Goal: Task Accomplishment & Management: Manage account settings

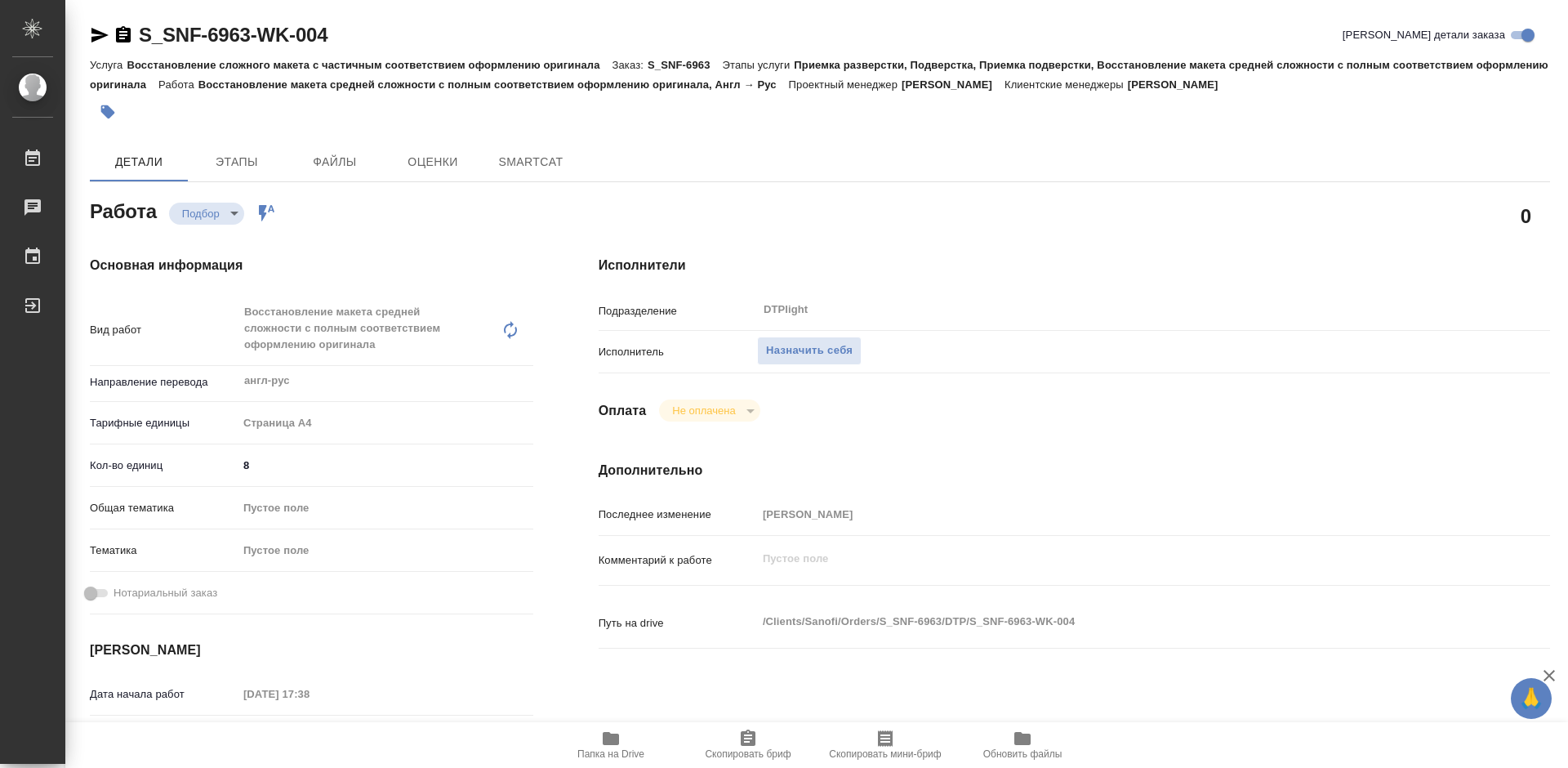
type textarea "x"
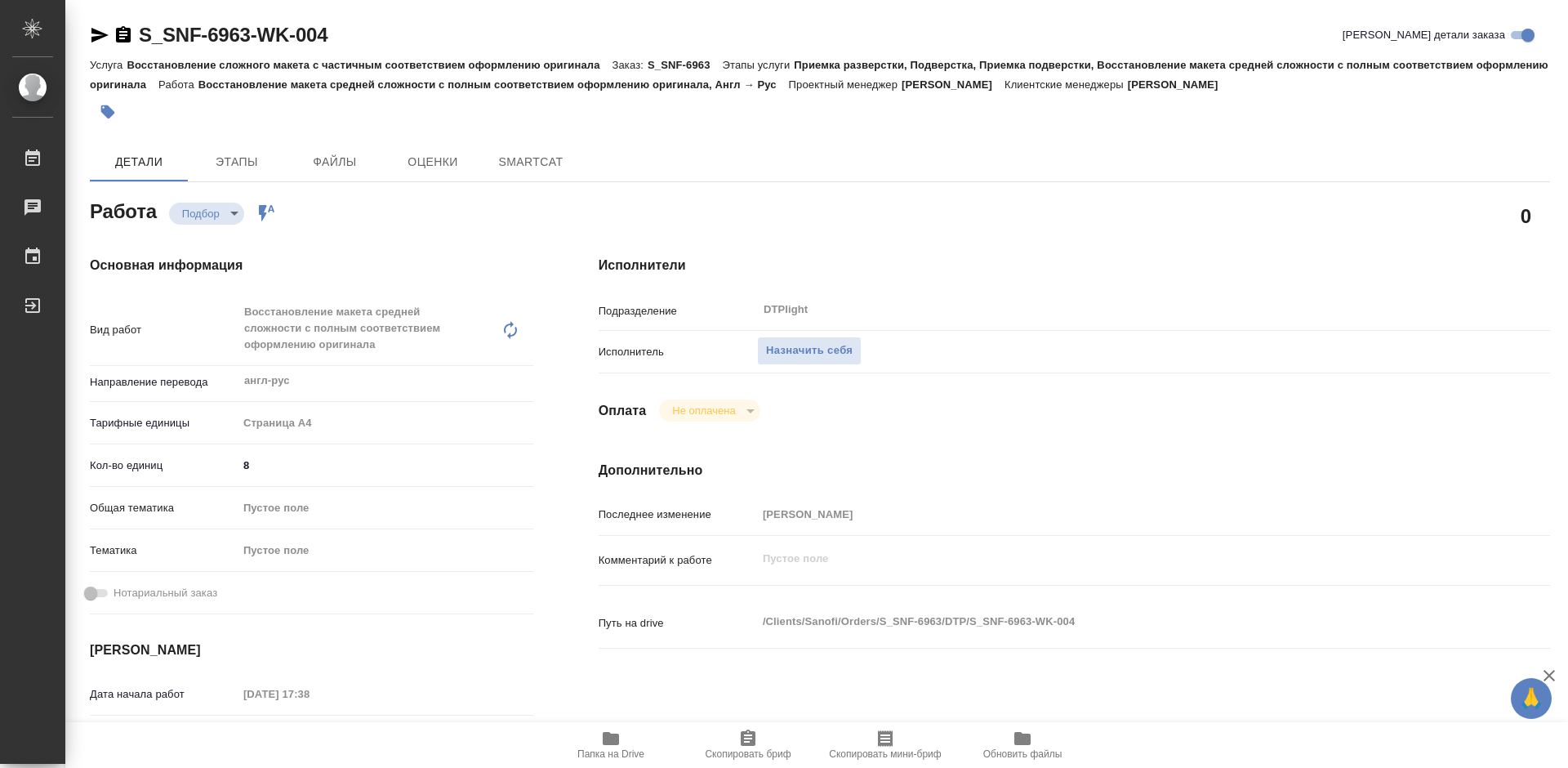
type textarea "x"
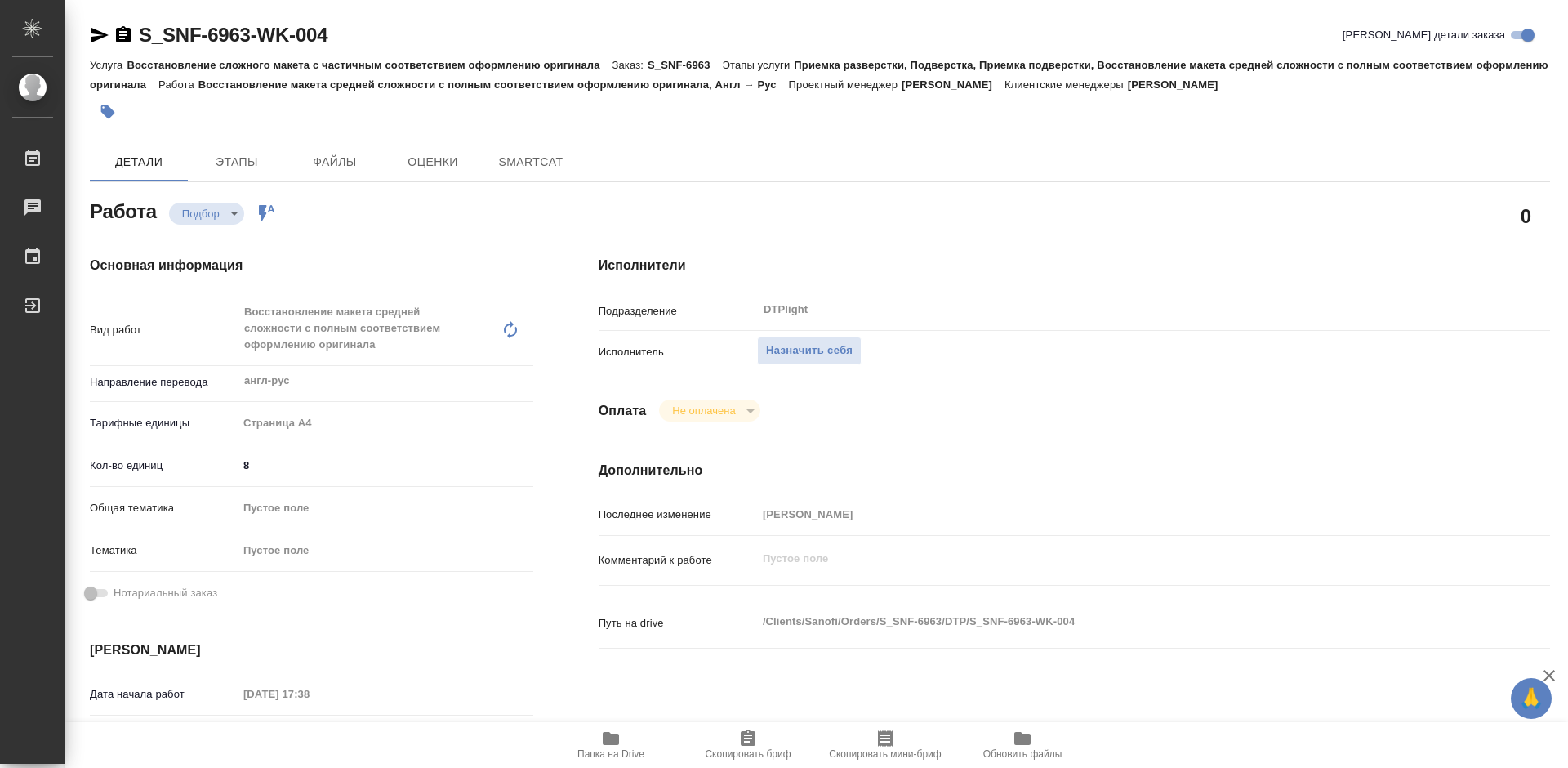
type textarea "x"
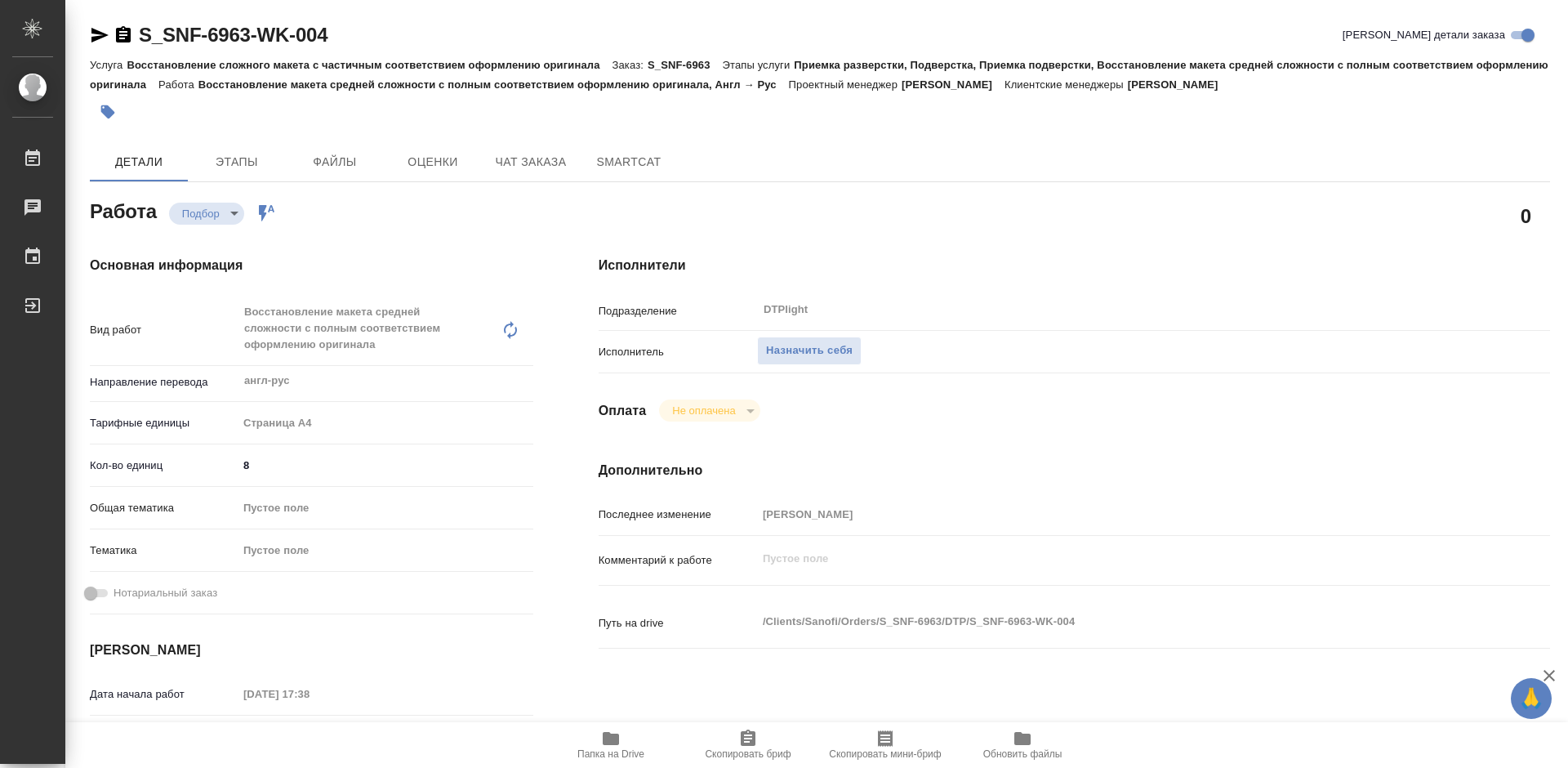
type textarea "x"
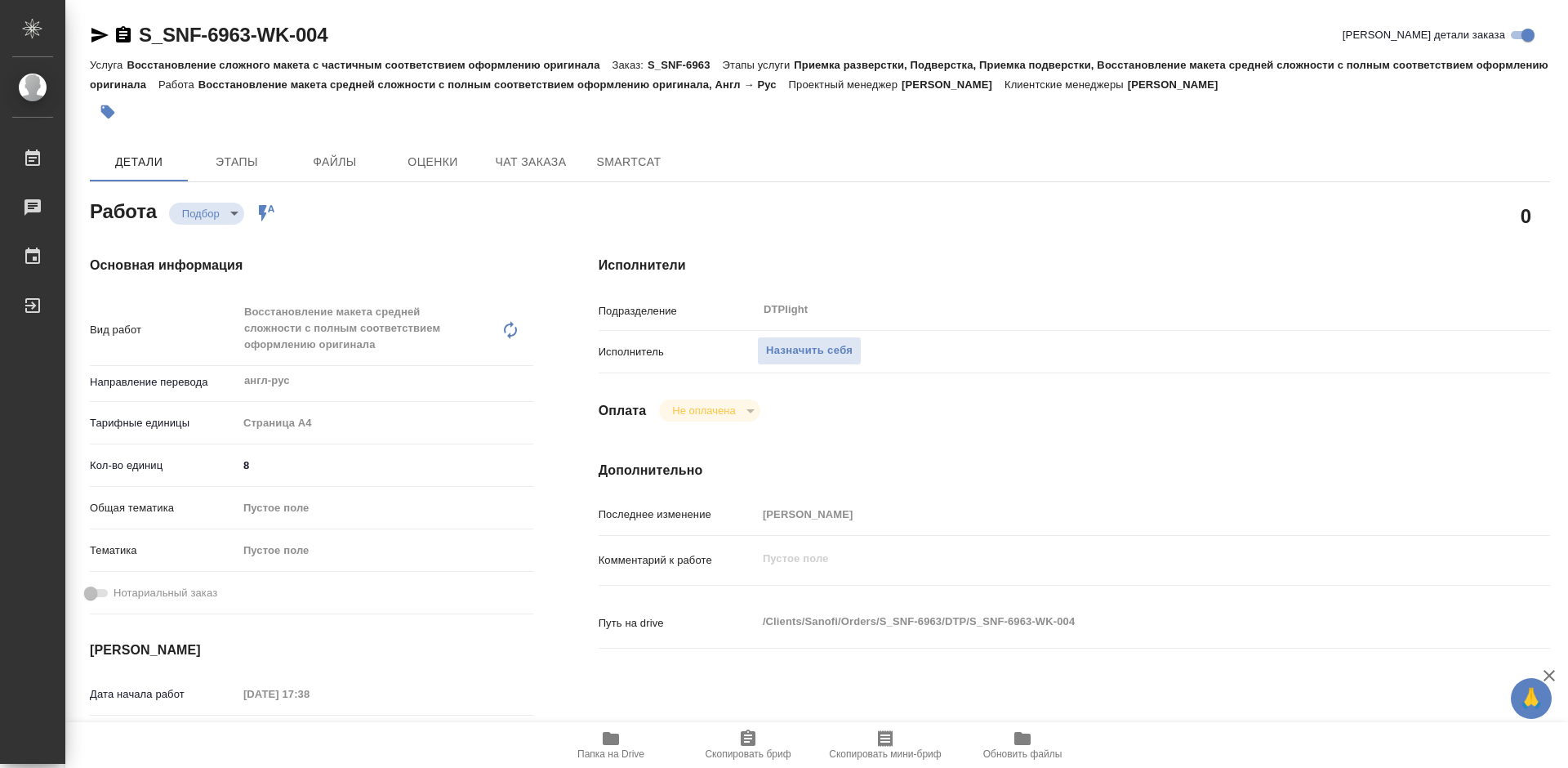
type textarea "x"
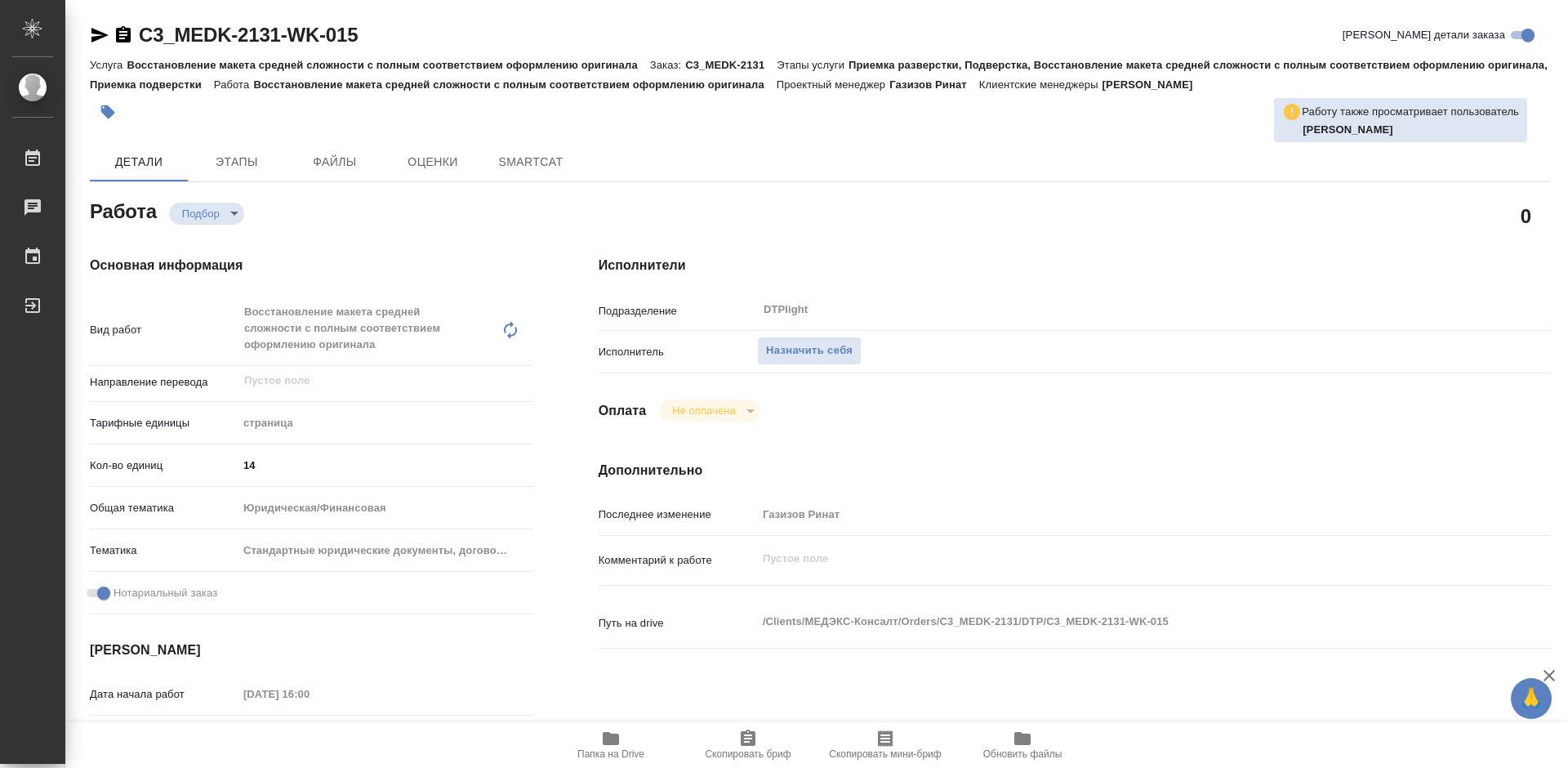
type textarea "x"
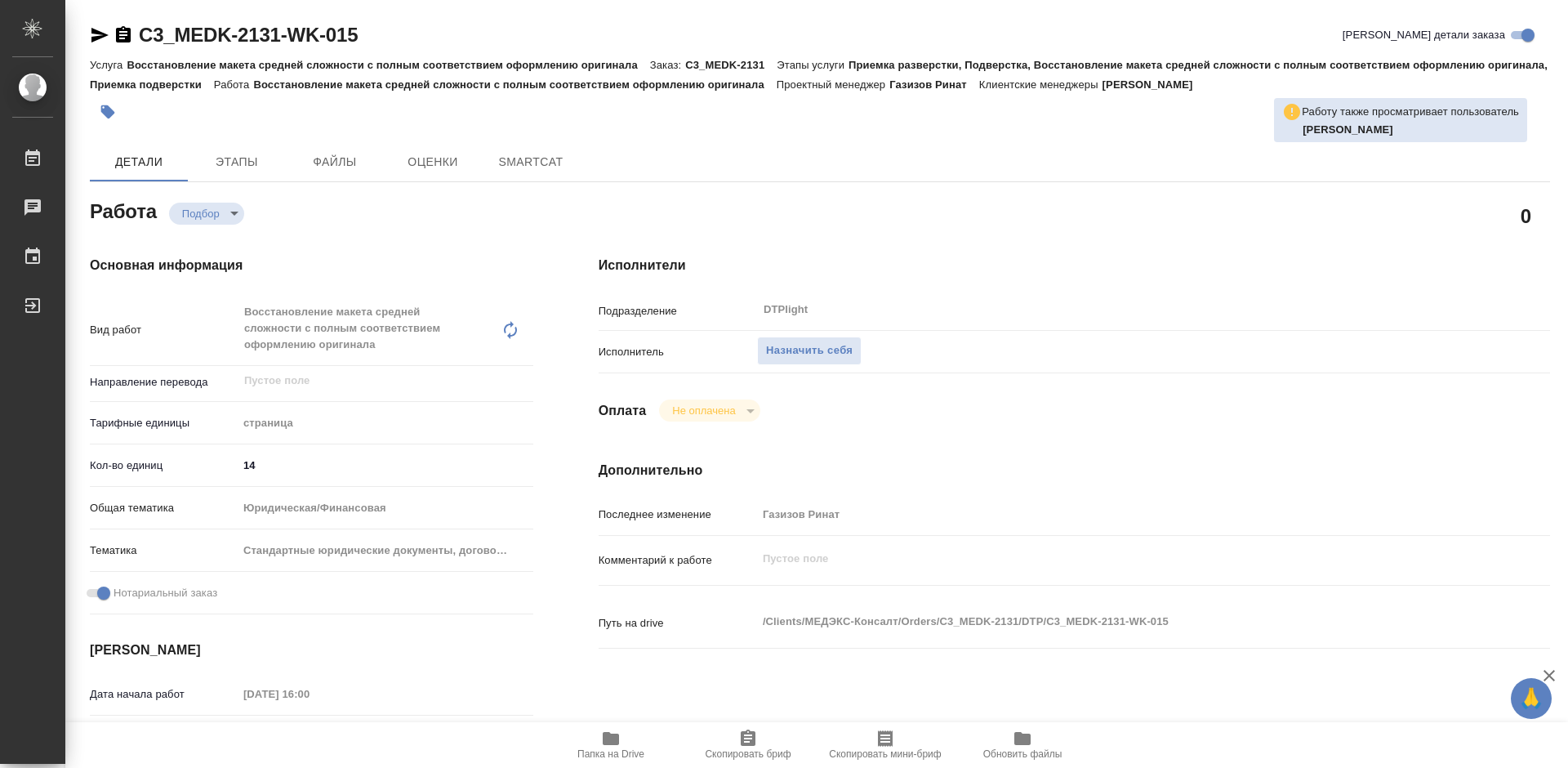
type textarea "x"
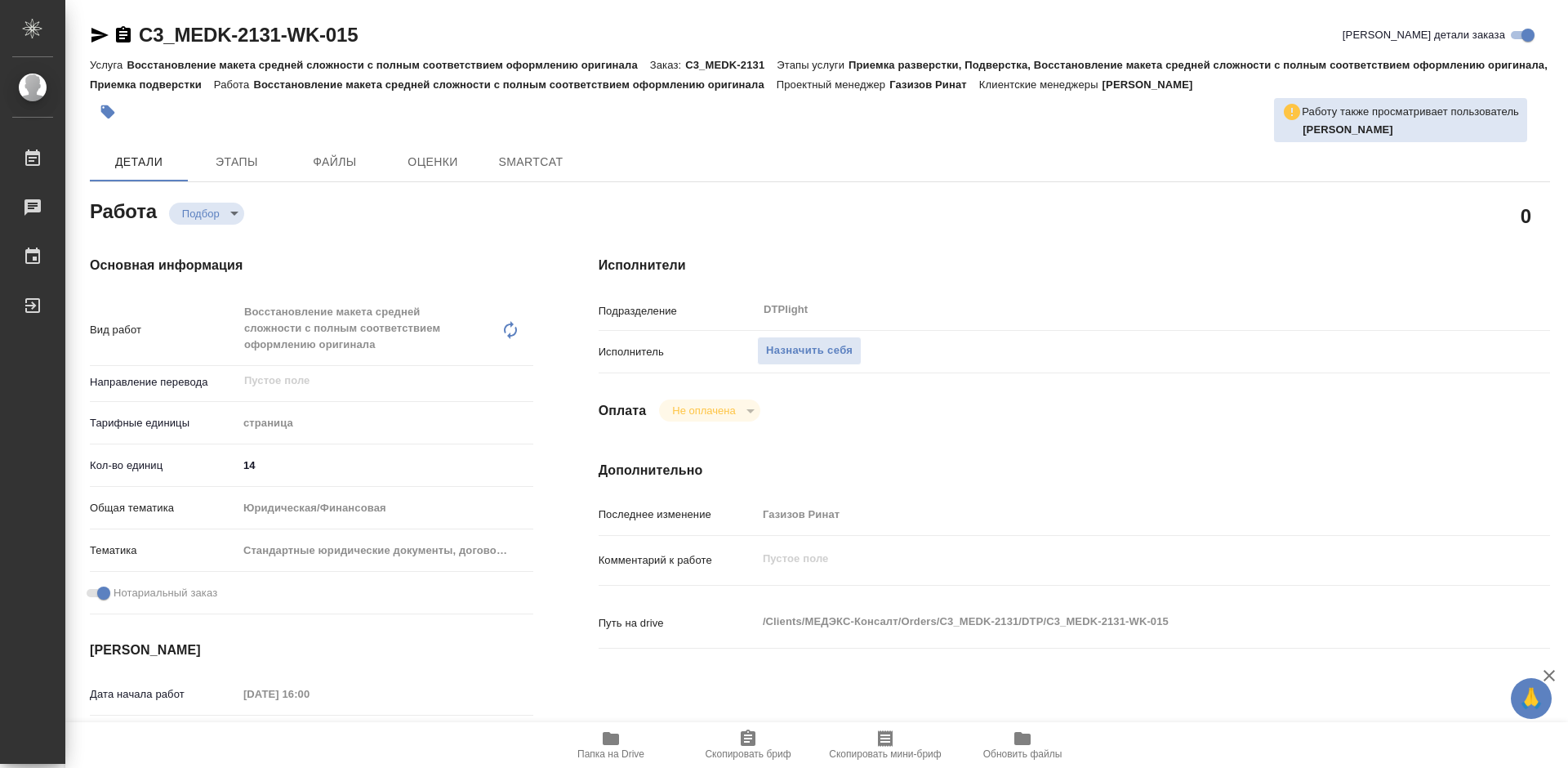
type textarea "x"
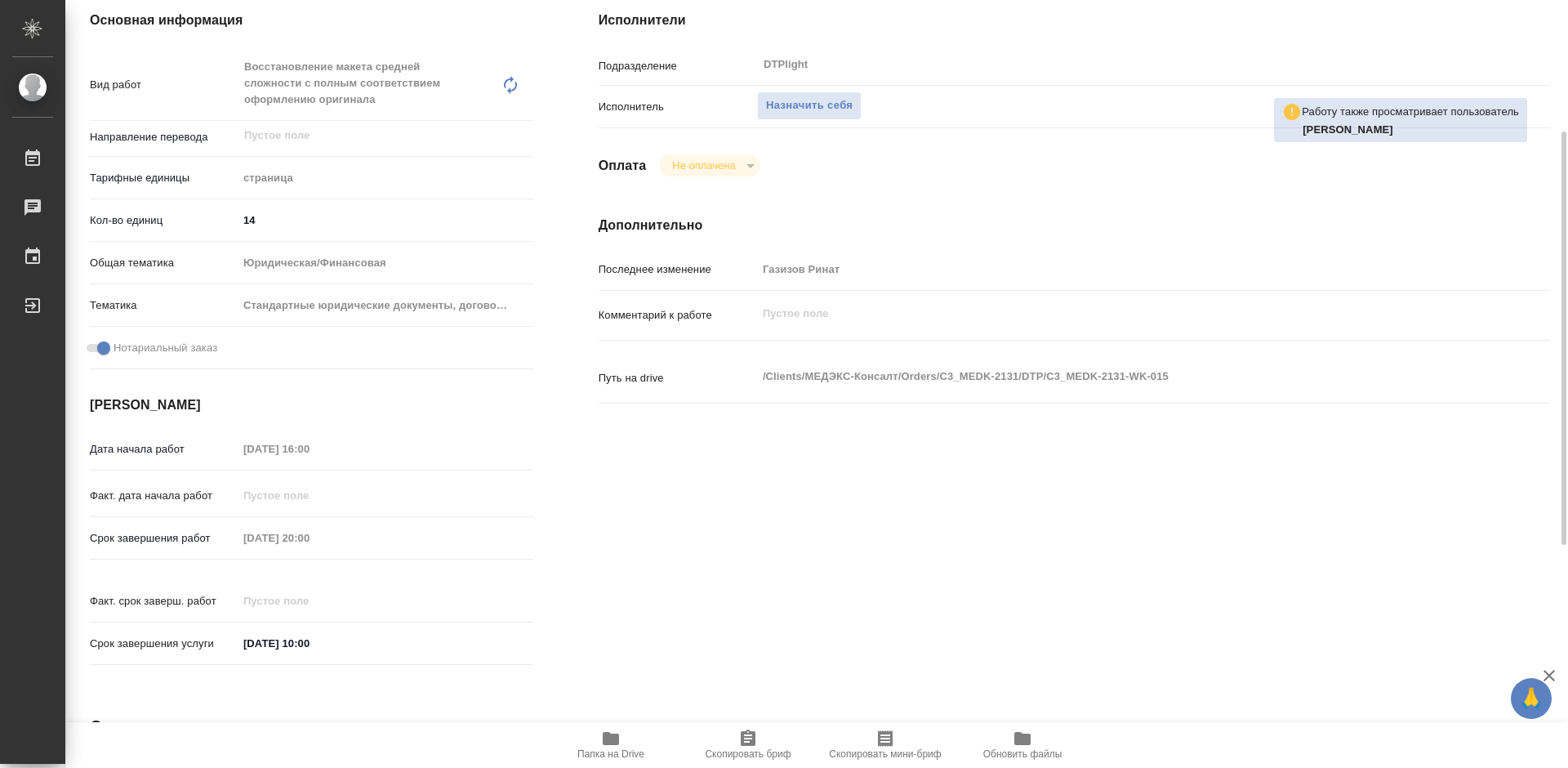
type textarea "x"
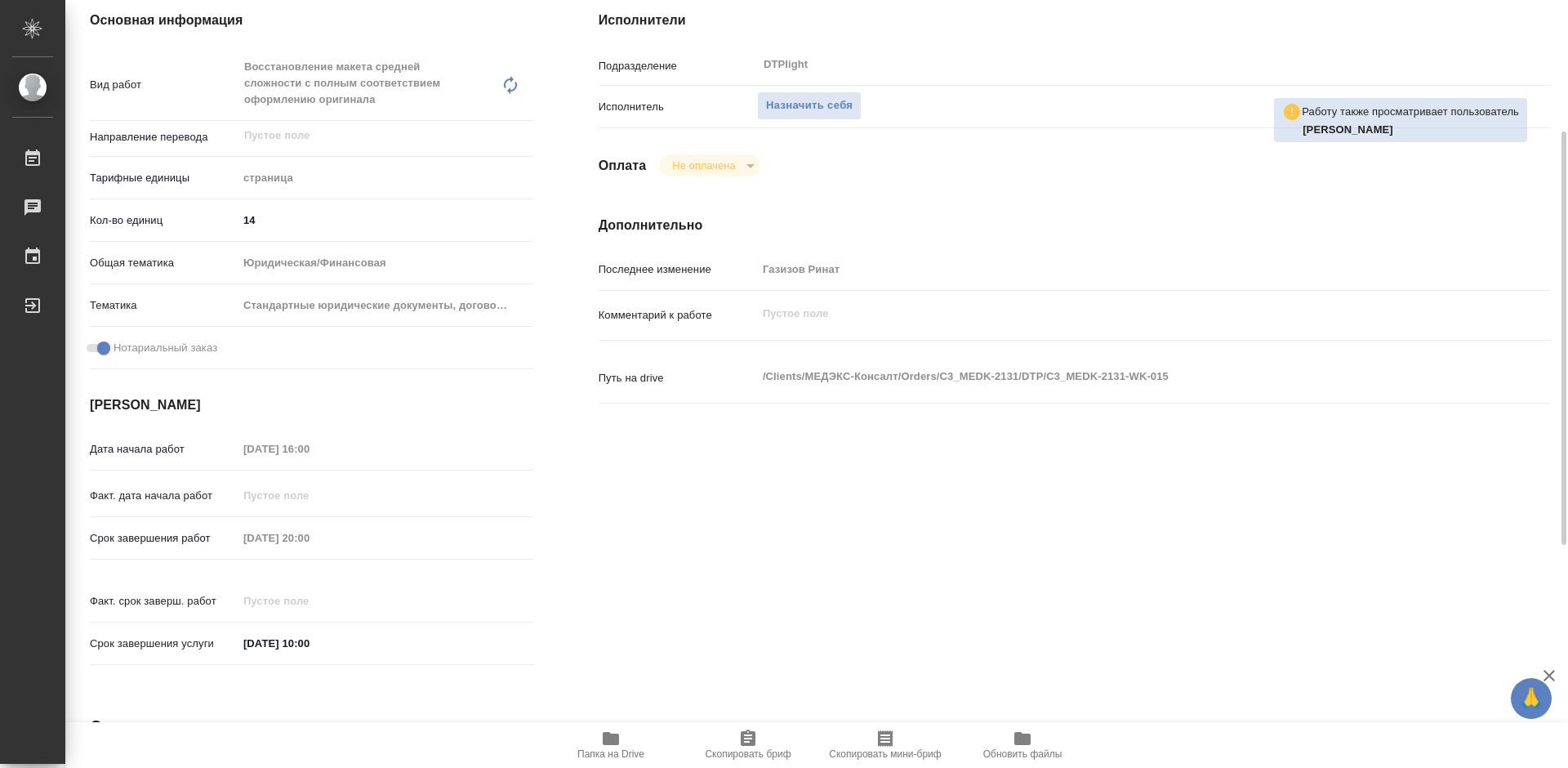
scroll to position [327, 0]
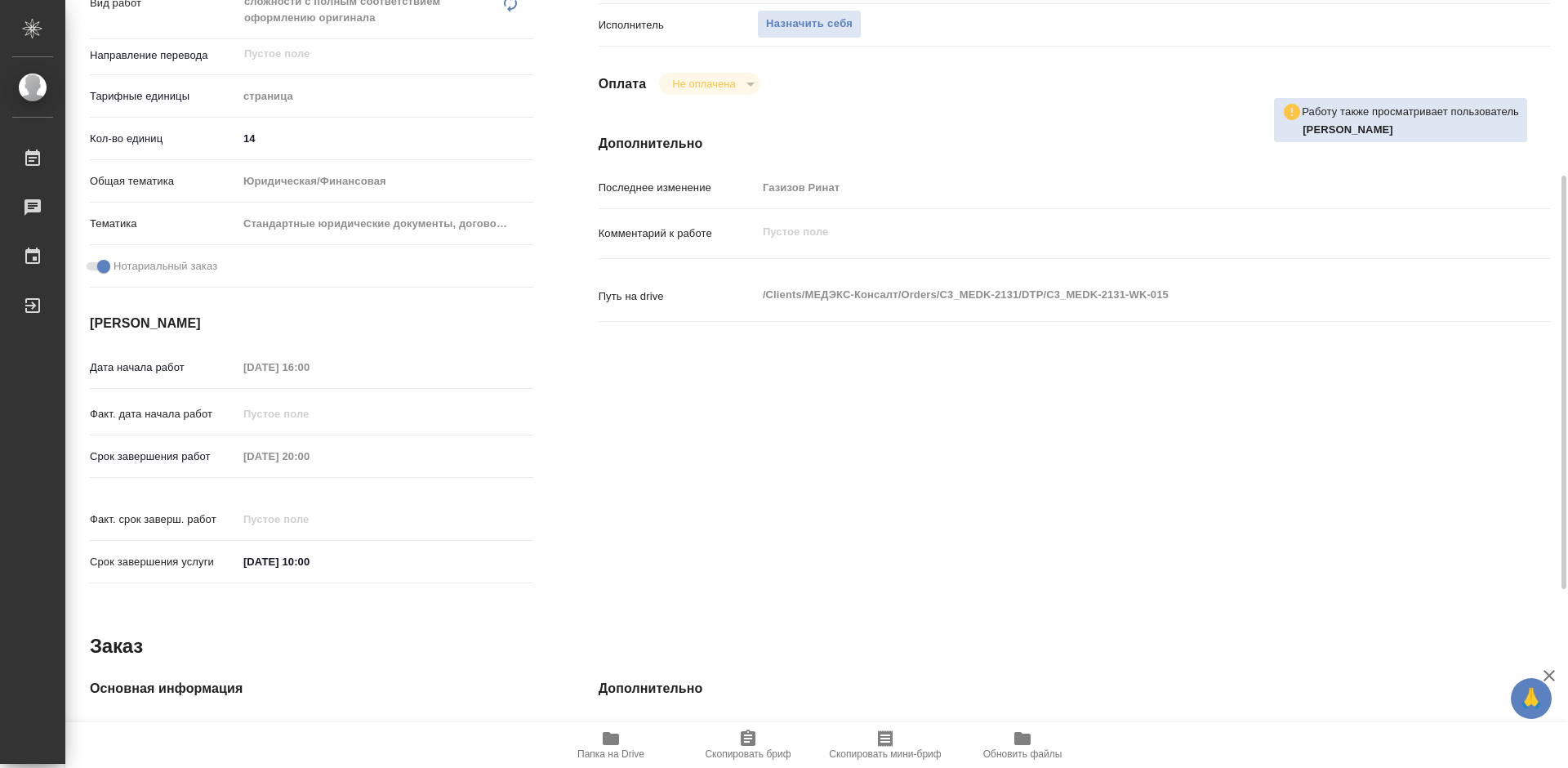
type textarea "x"
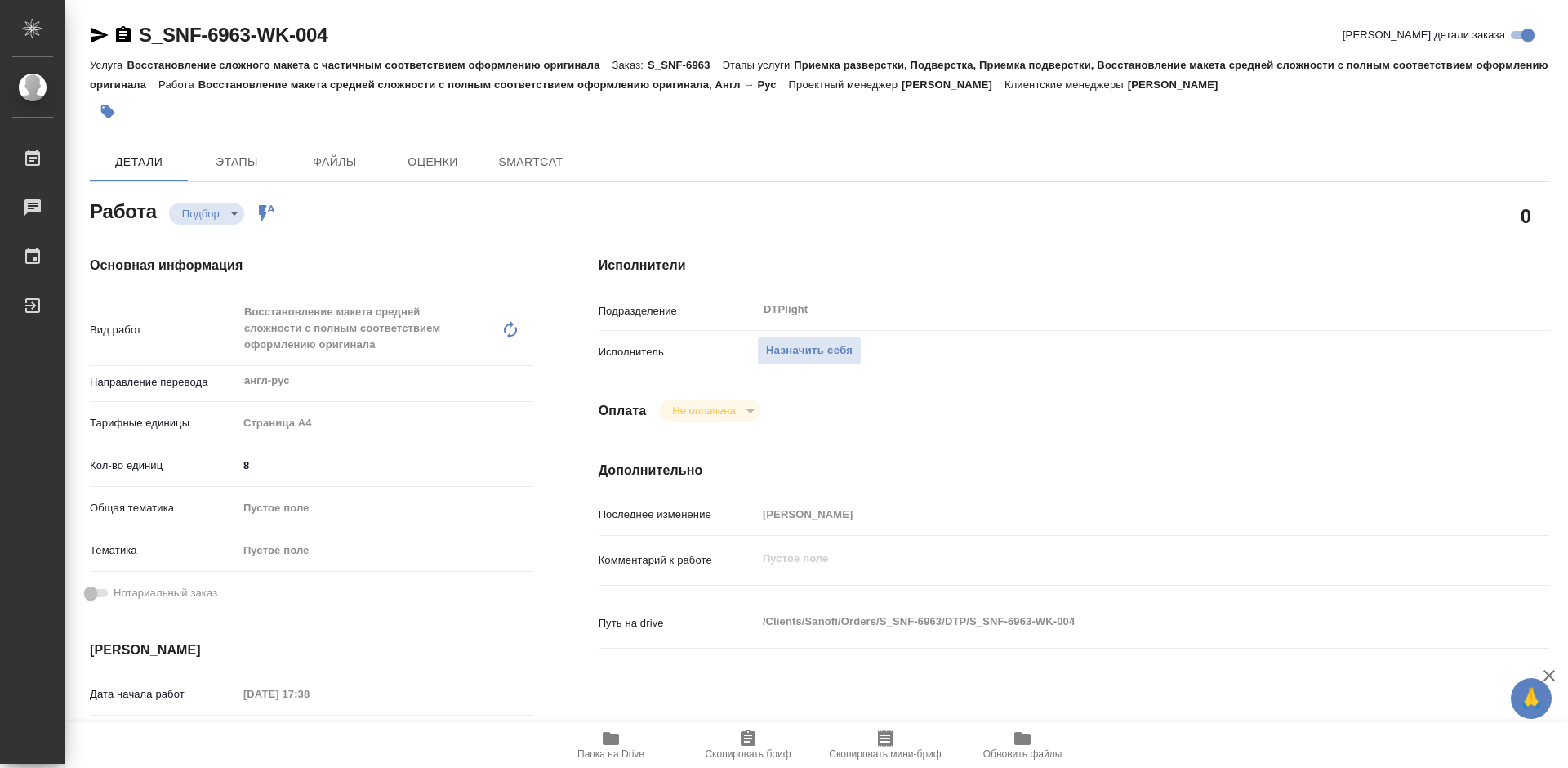
type textarea "x"
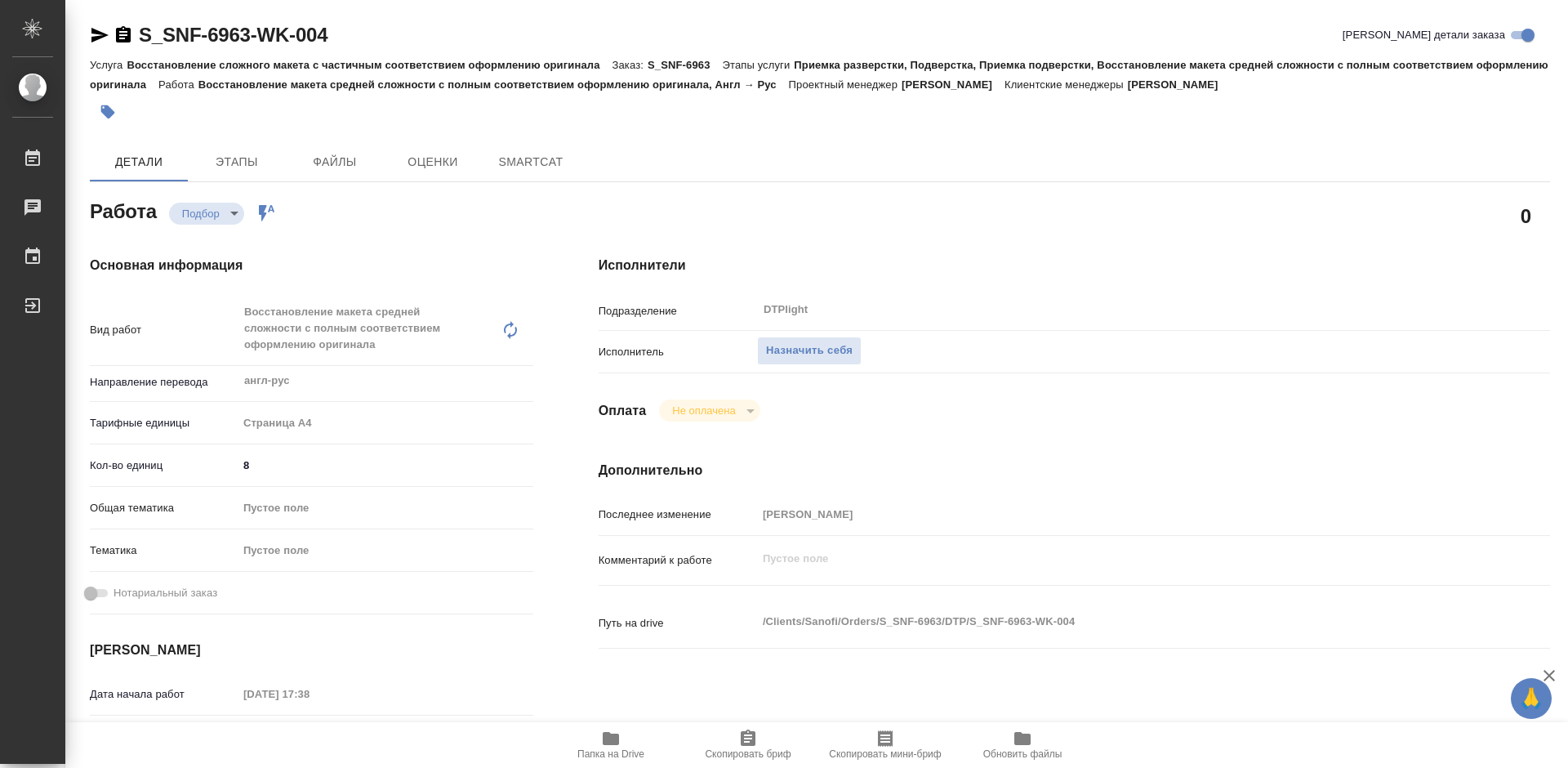
type textarea "x"
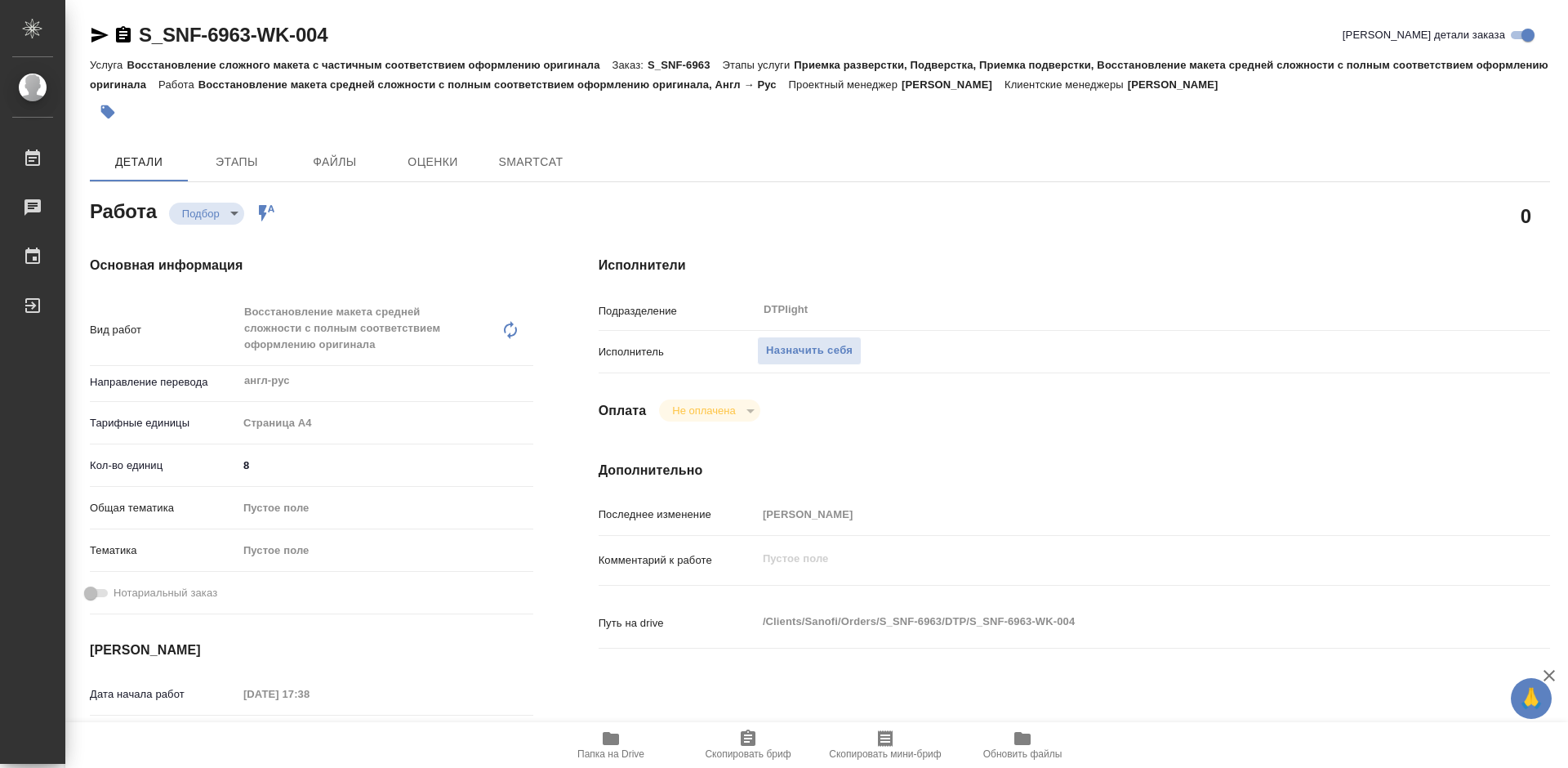
type textarea "x"
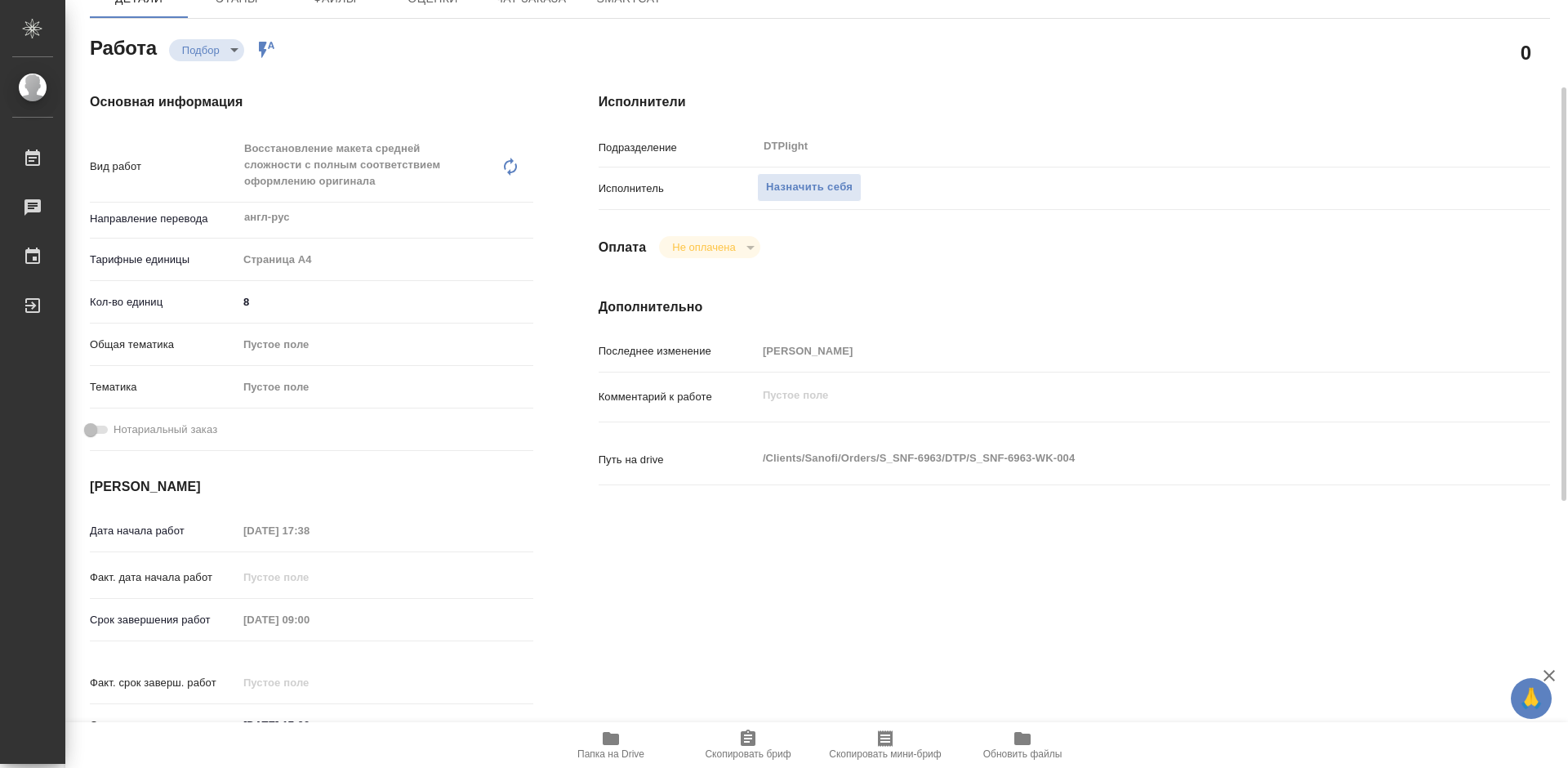
type textarea "x"
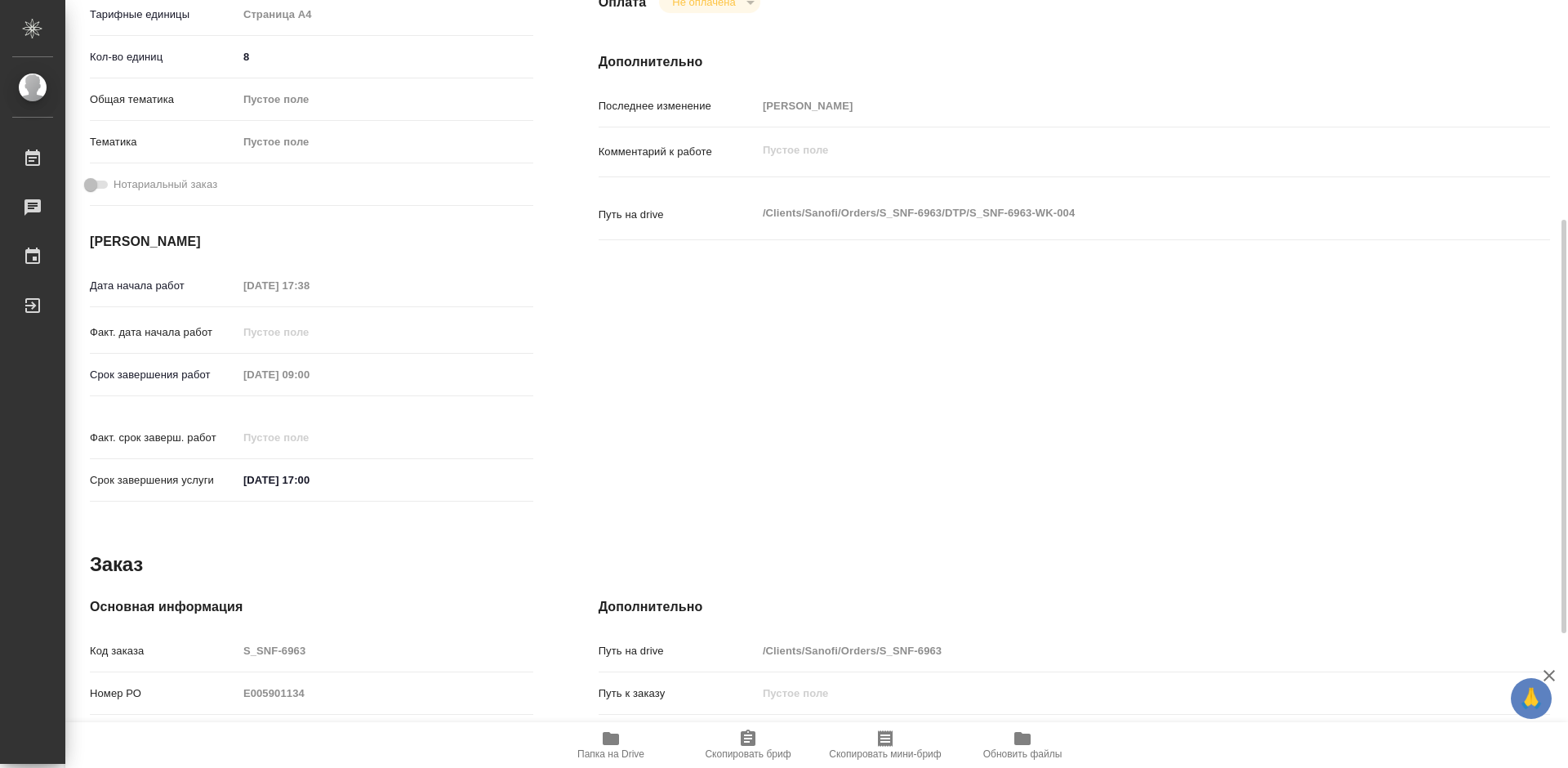
type textarea "x"
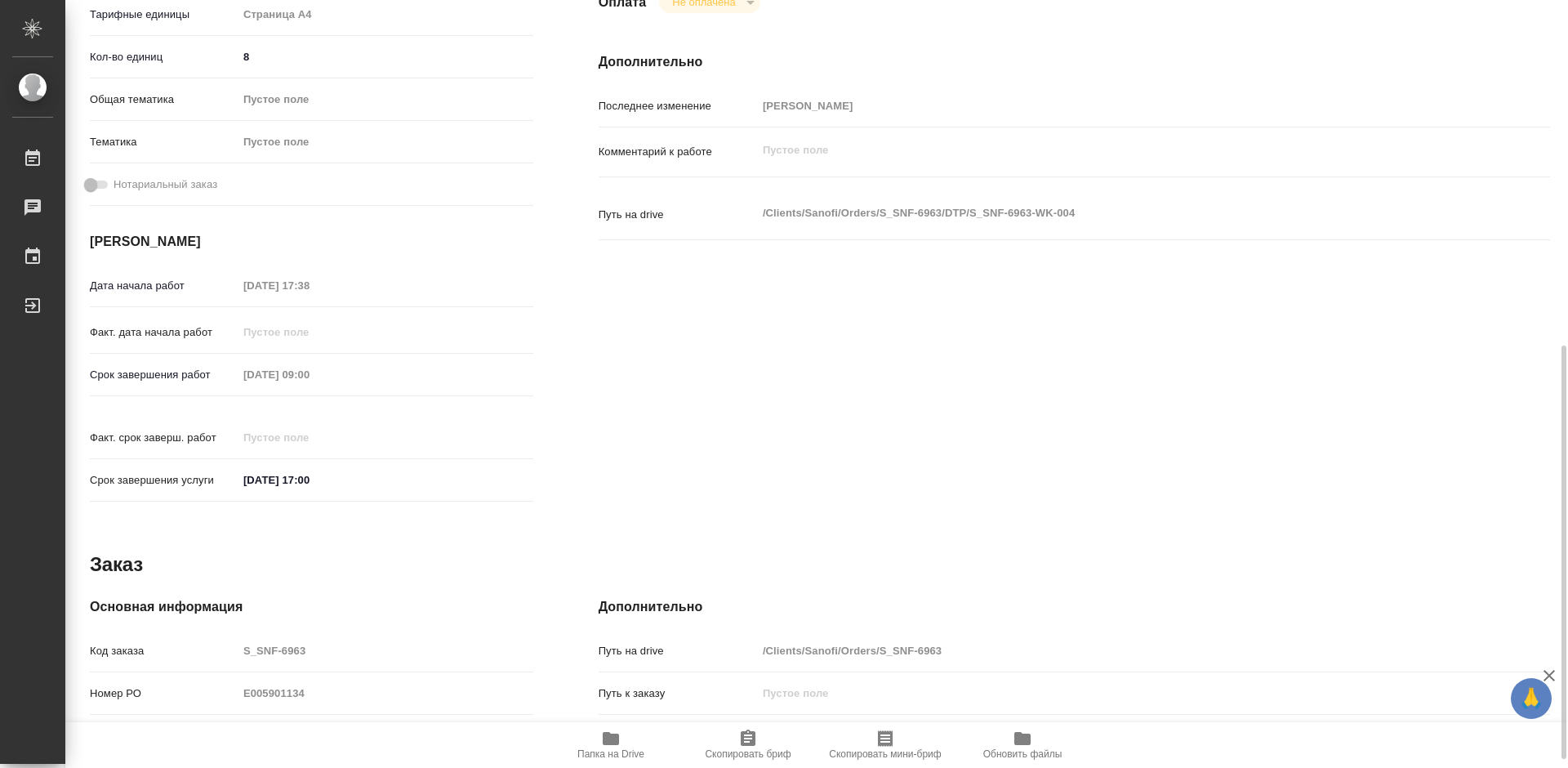
scroll to position [572, 0]
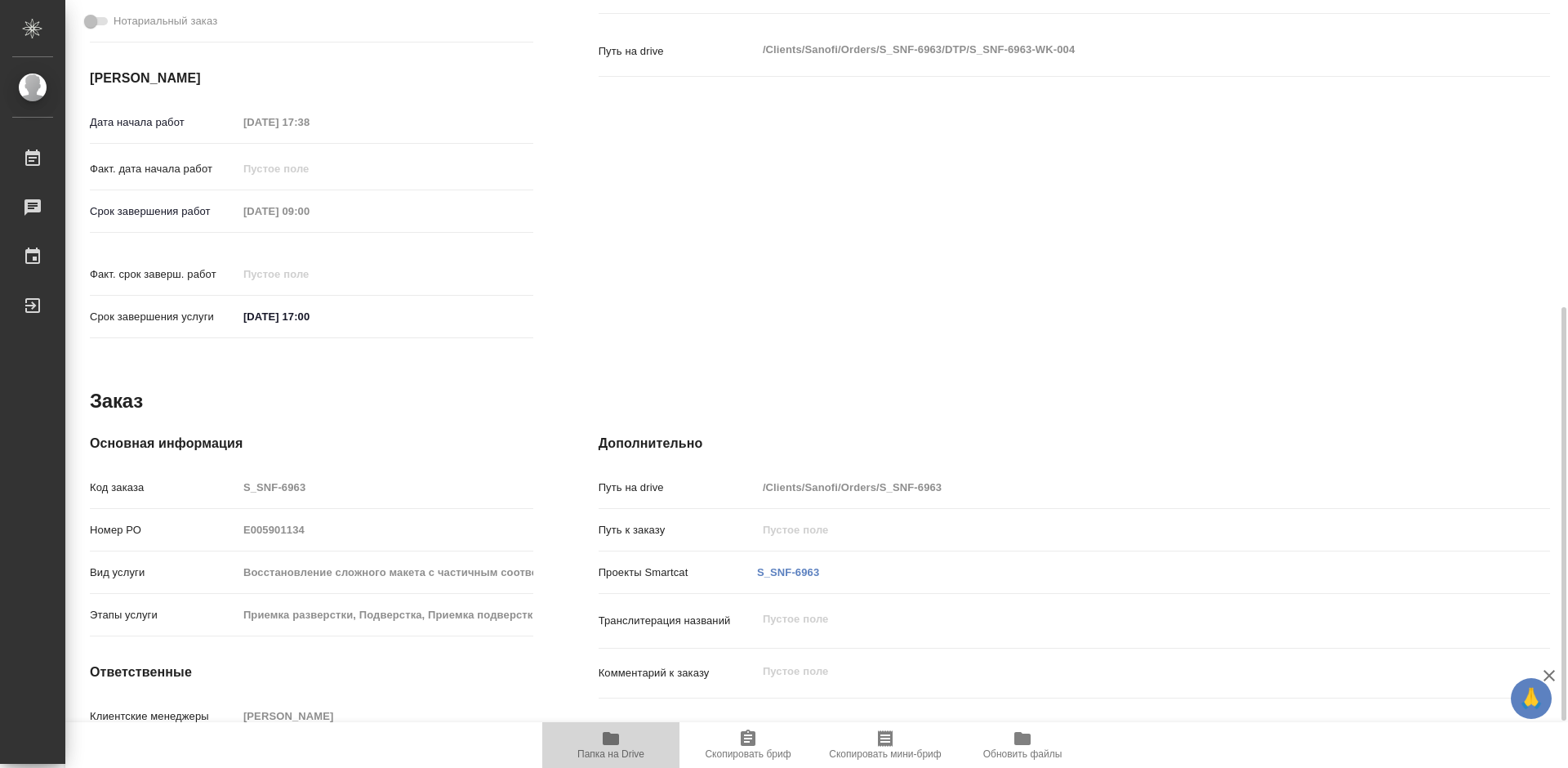
click at [607, 737] on icon "button" at bounding box center [611, 739] width 16 height 14
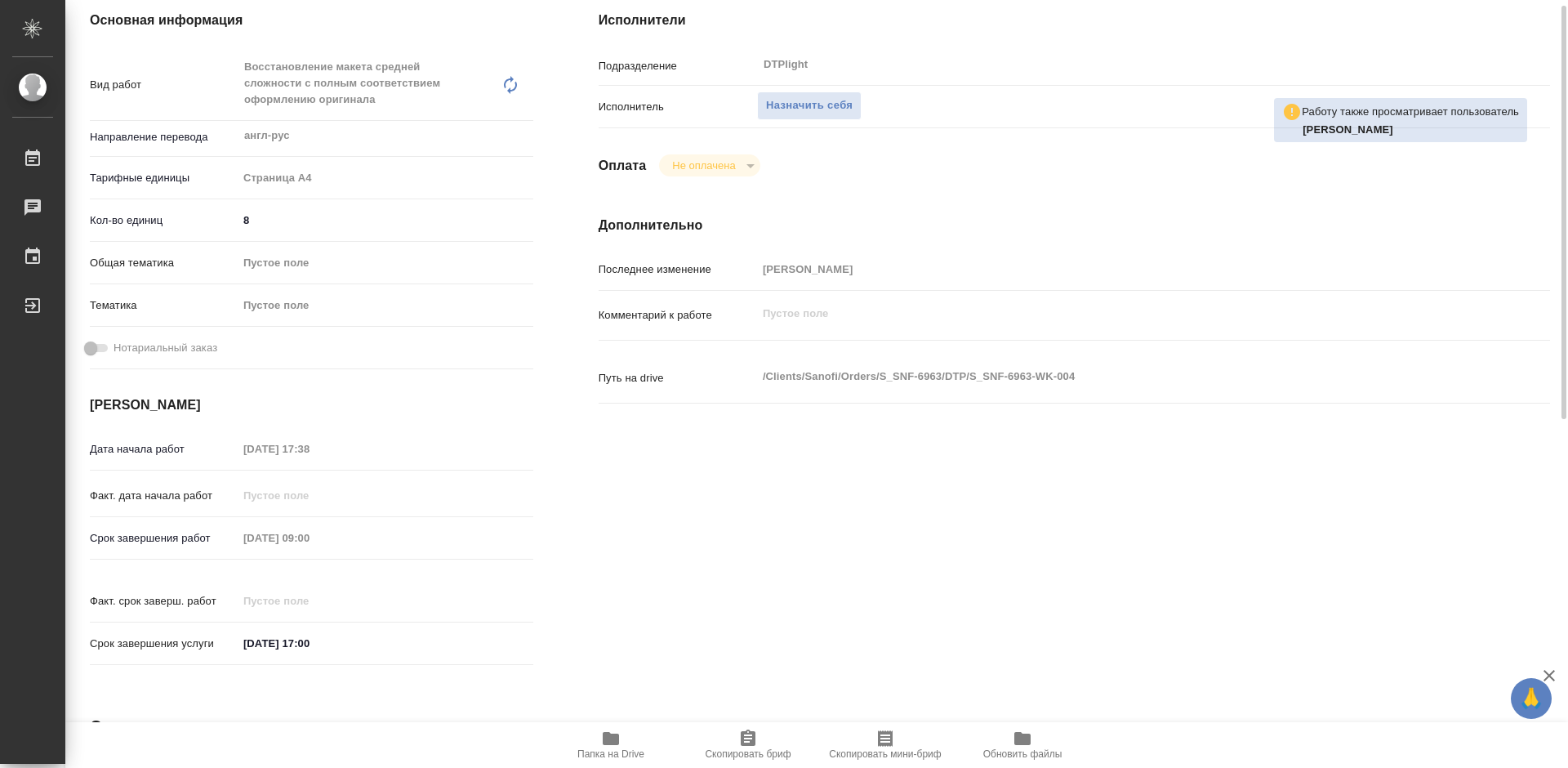
scroll to position [81, 0]
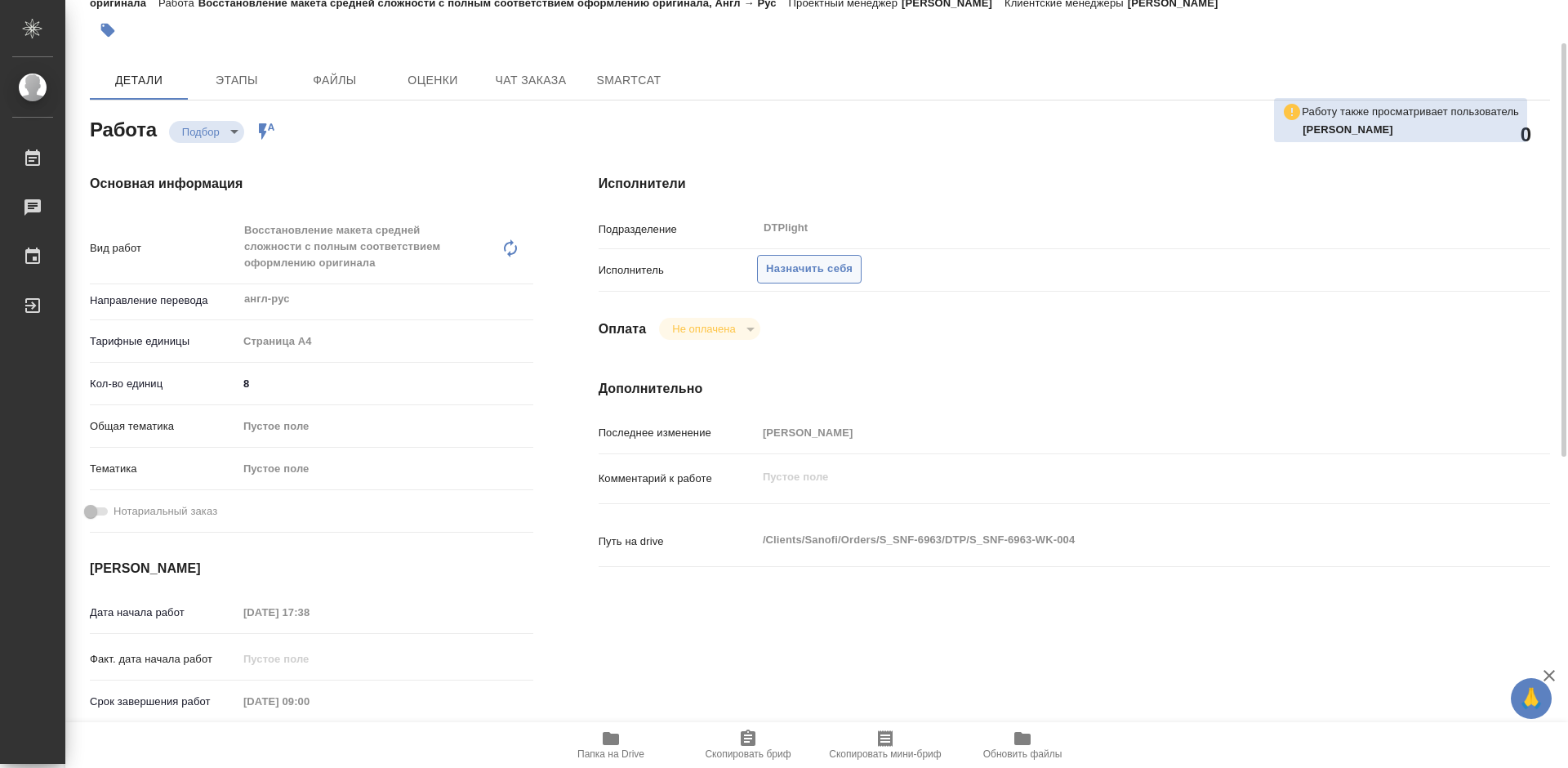
click at [816, 268] on span "Назначить себя" at bounding box center [809, 268] width 86 height 18
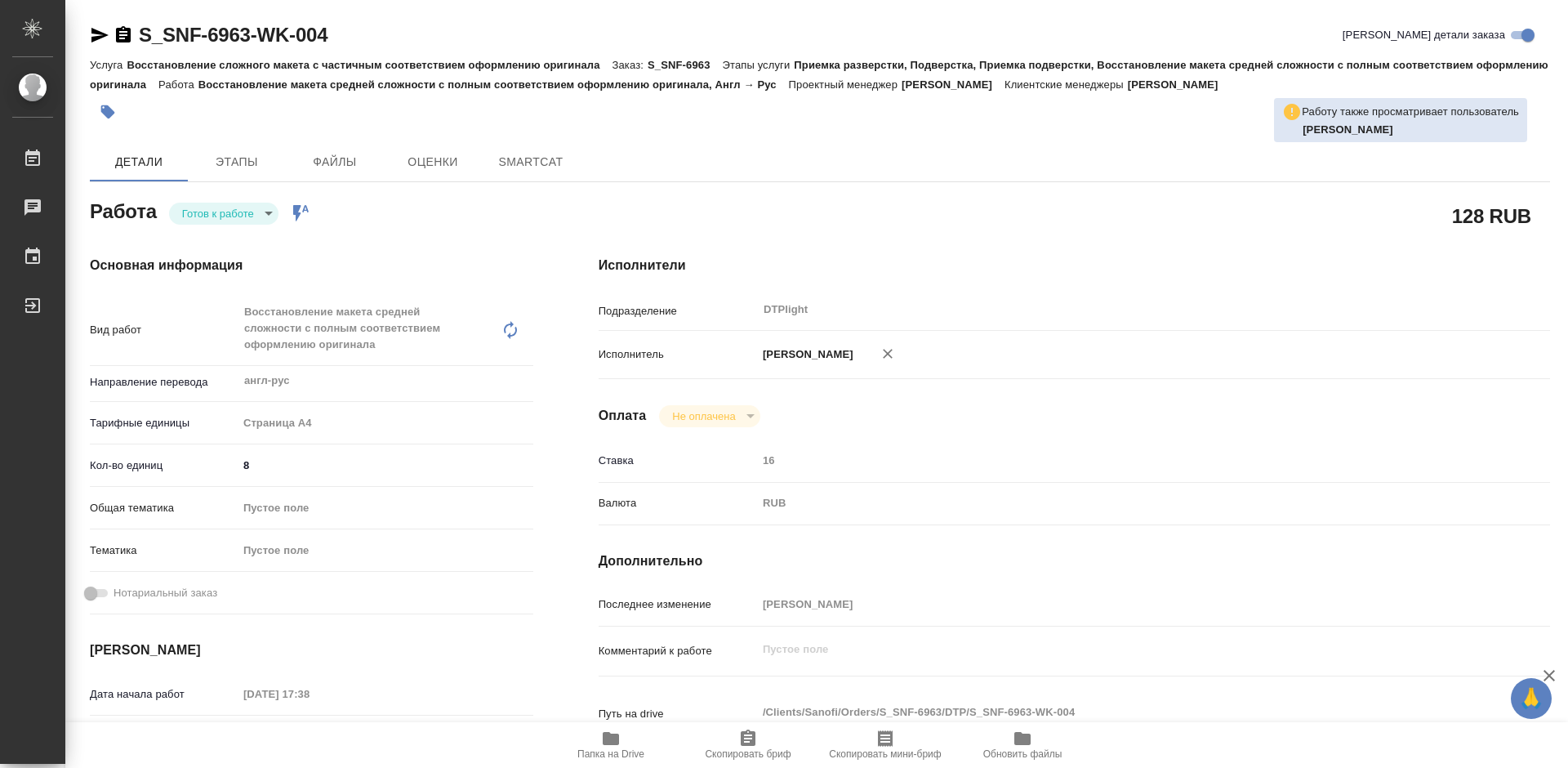
type textarea "x"
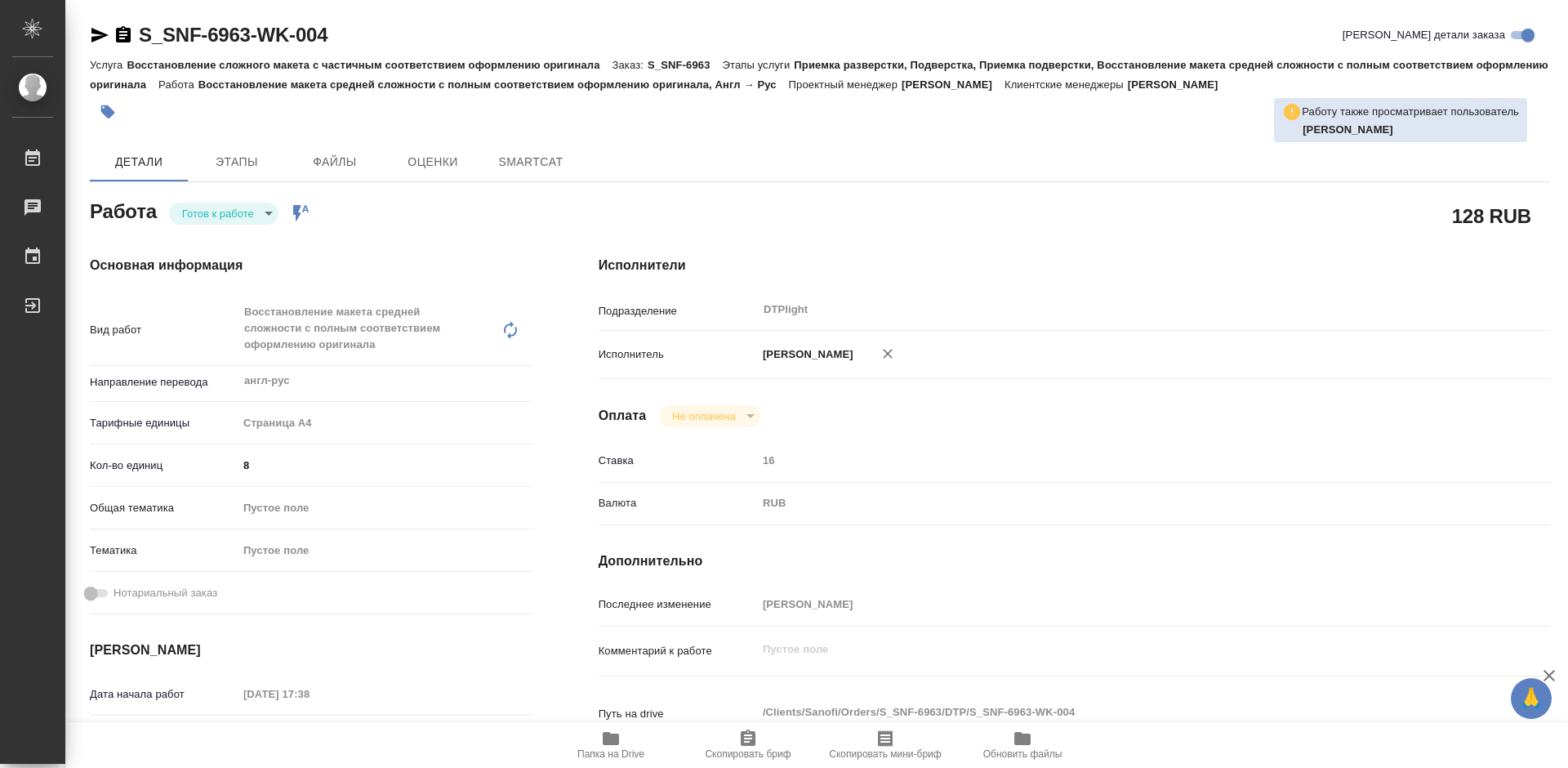
type textarea "x"
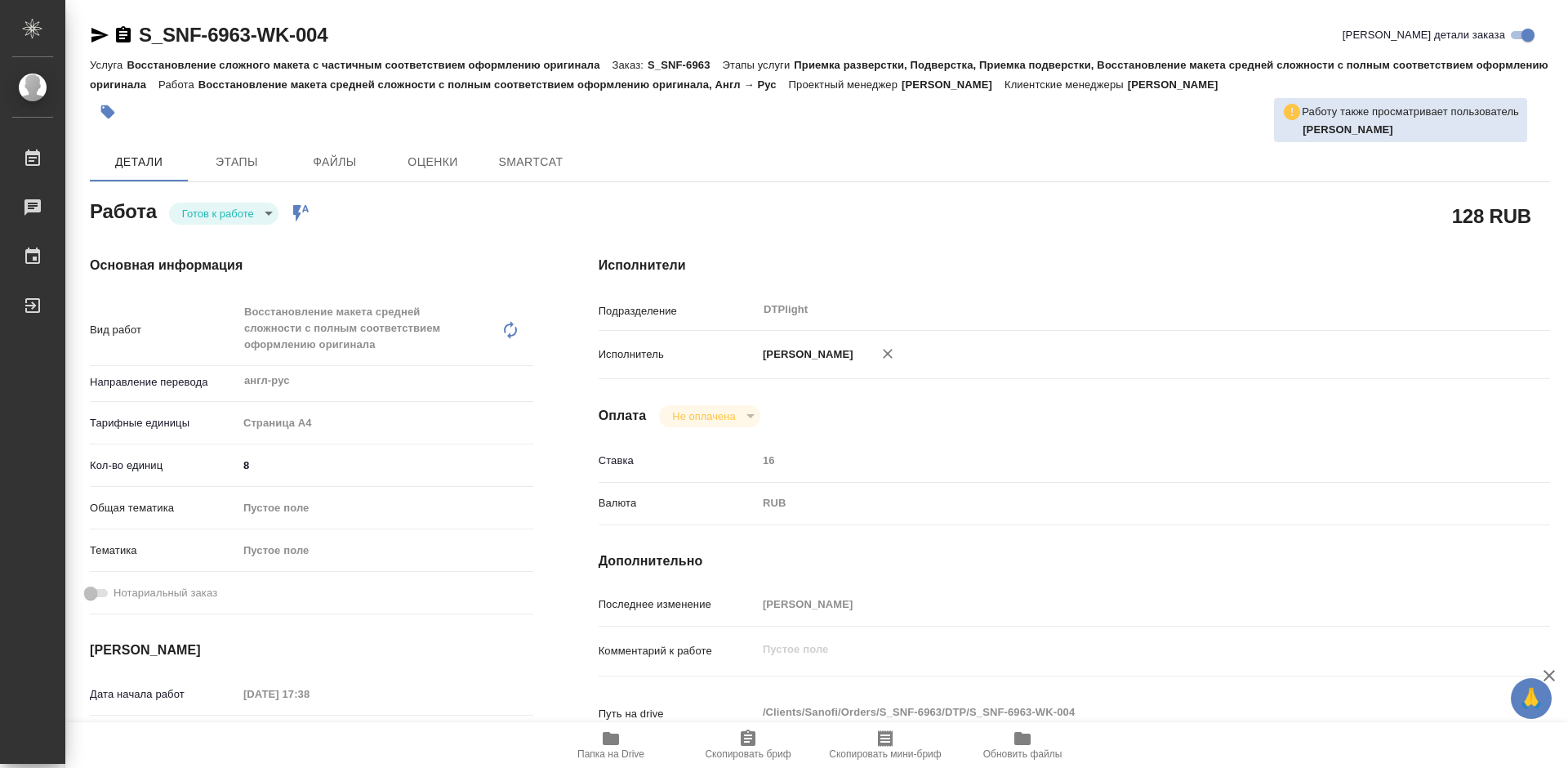
type textarea "x"
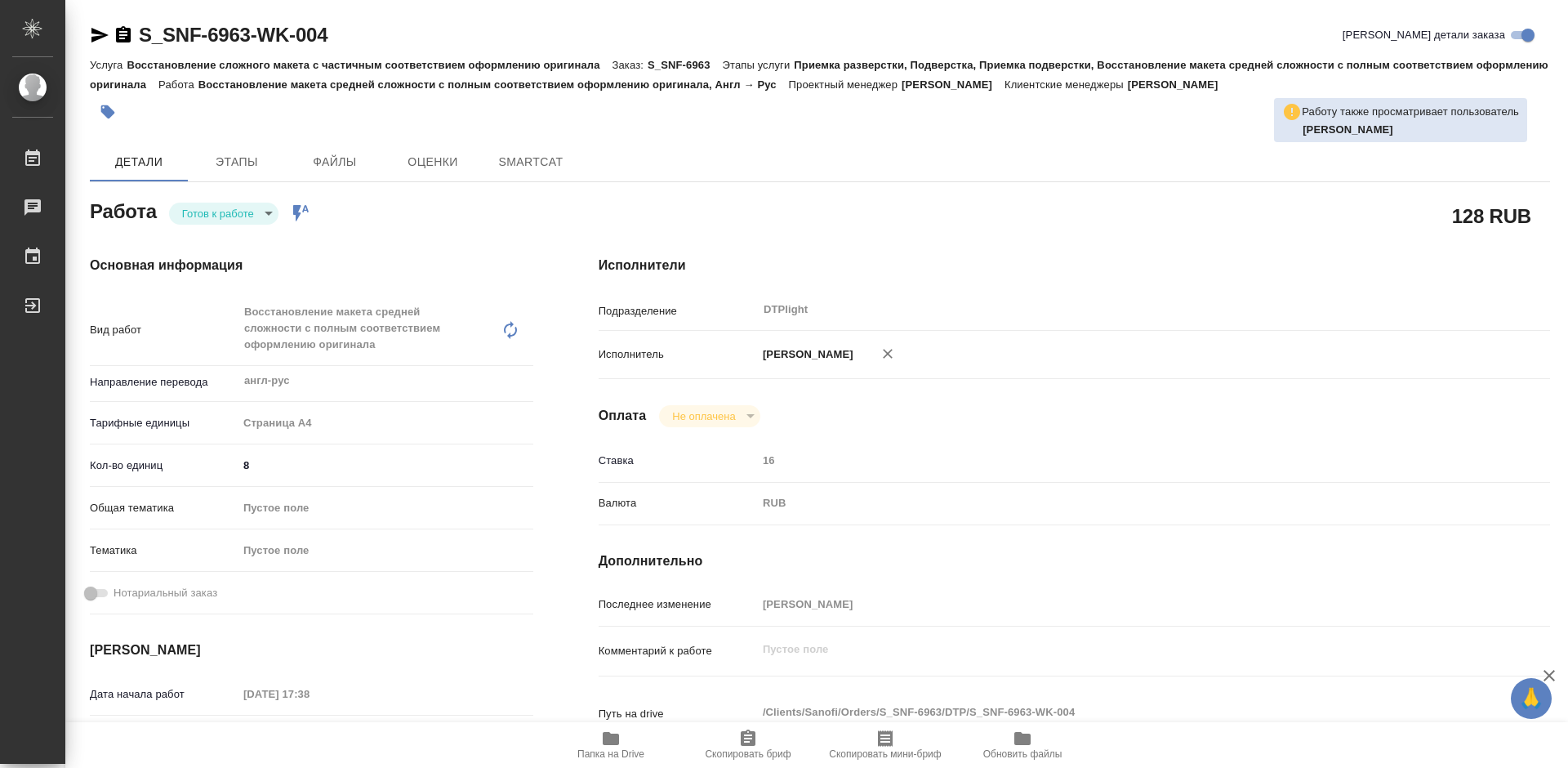
type textarea "x"
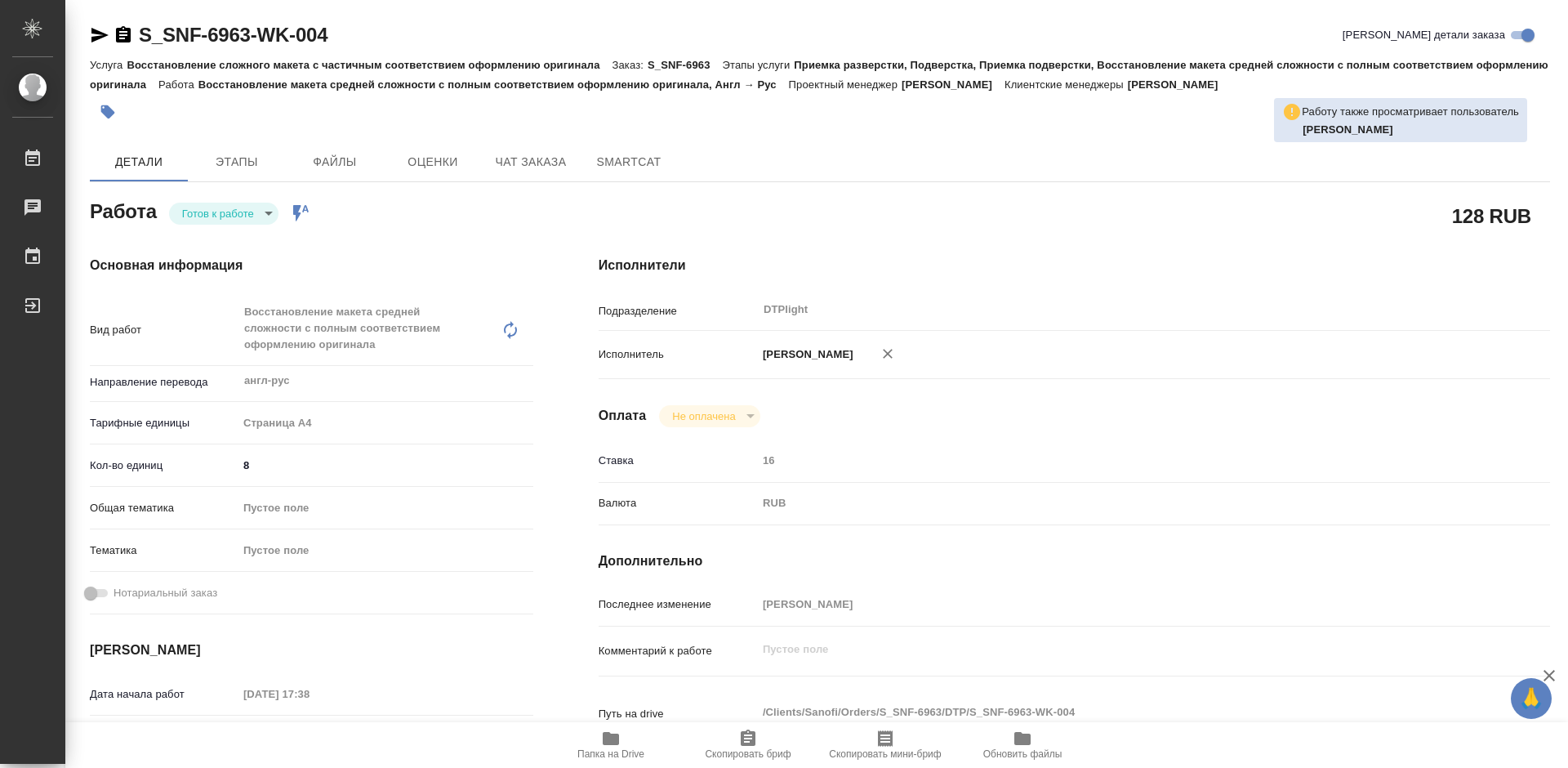
type textarea "x"
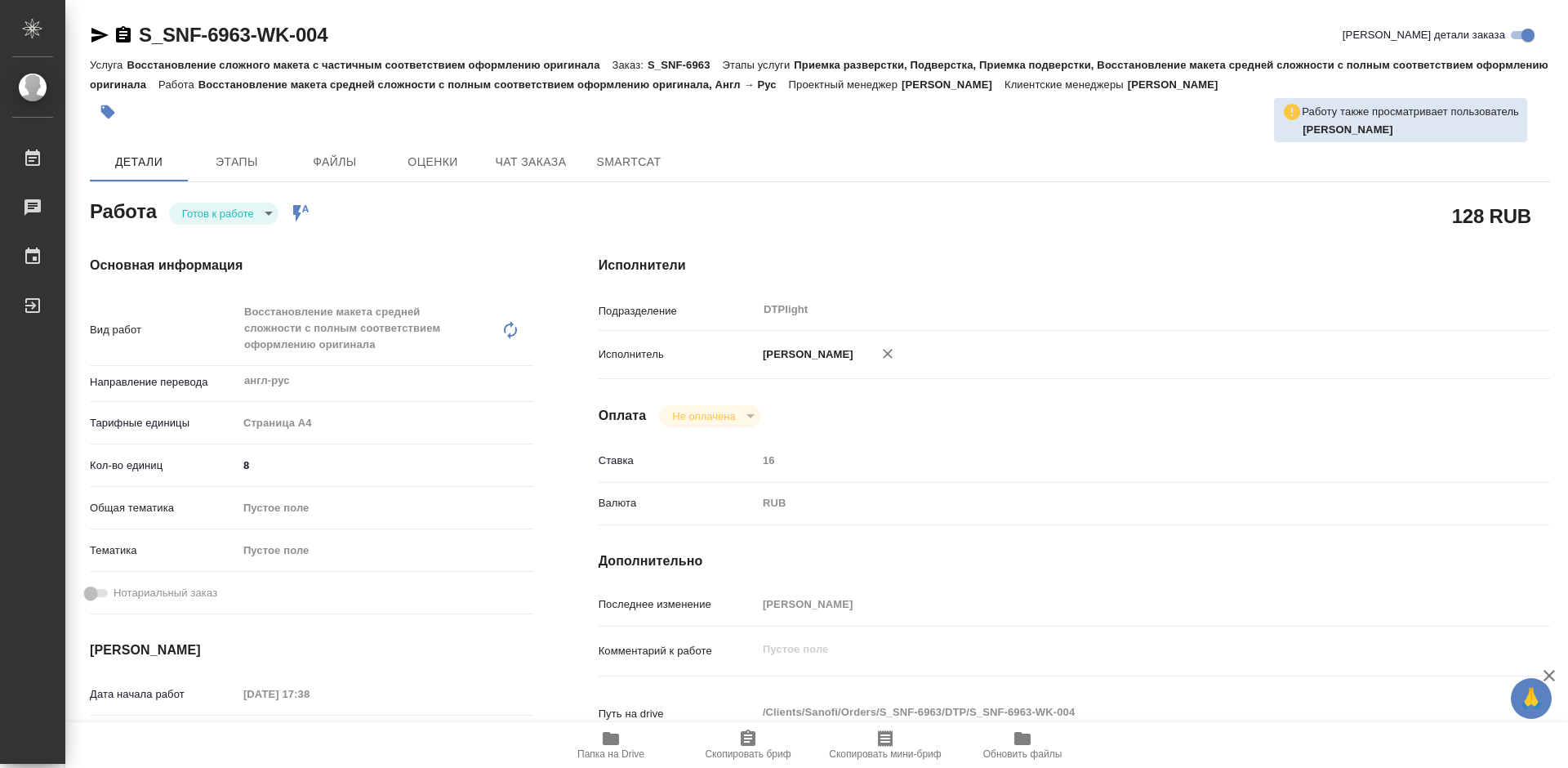
type textarea "x"
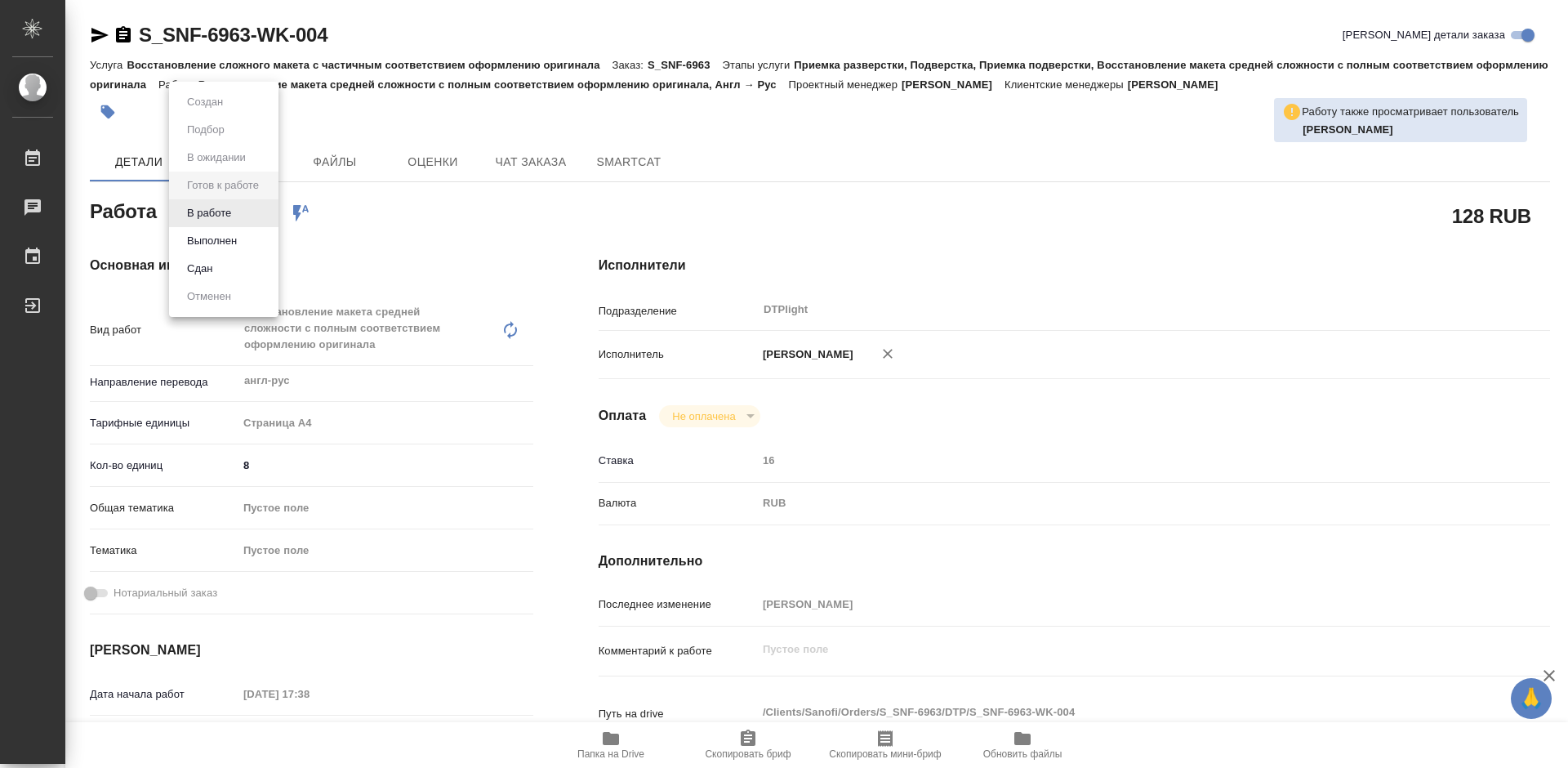
click at [224, 212] on body "🙏 .cls-1 fill:#fff; AWATERA Tretyakova Mariya Работы Чаты График Выйти S_SNF-69…" at bounding box center [784, 384] width 1568 height 768
click at [224, 212] on button "В работе" at bounding box center [209, 213] width 54 height 18
type textarea "x"
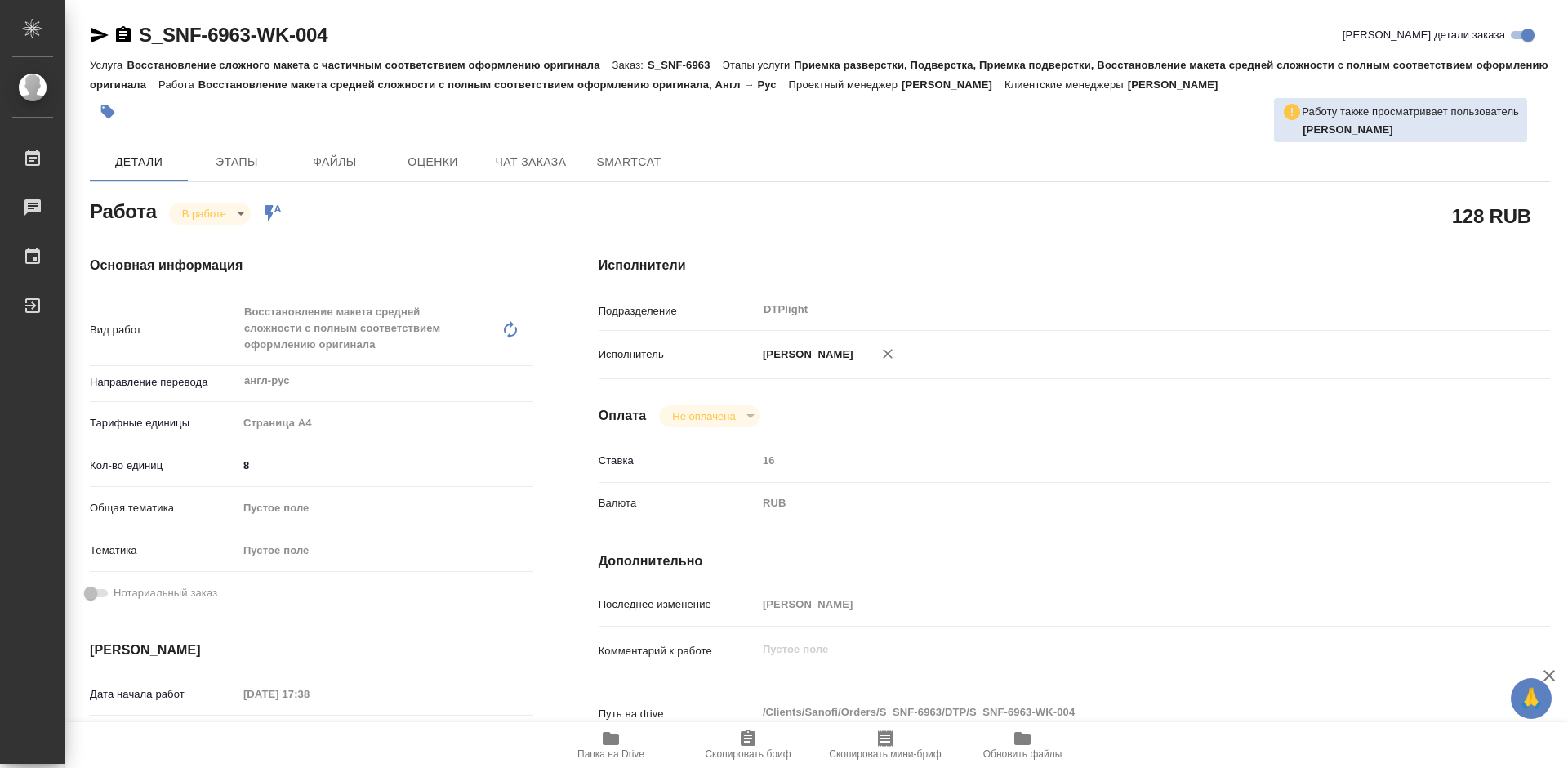
type textarea "x"
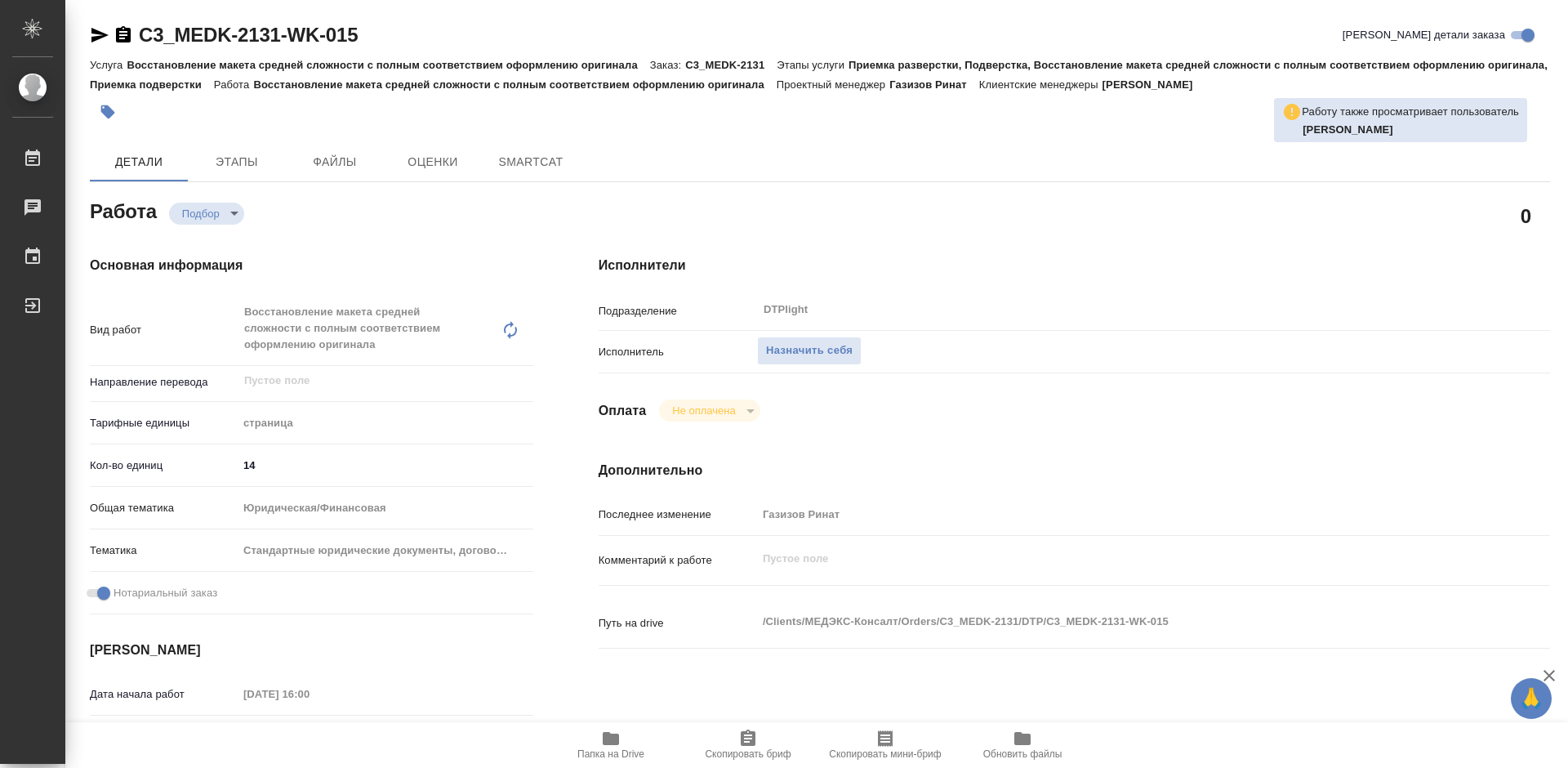
type textarea "x"
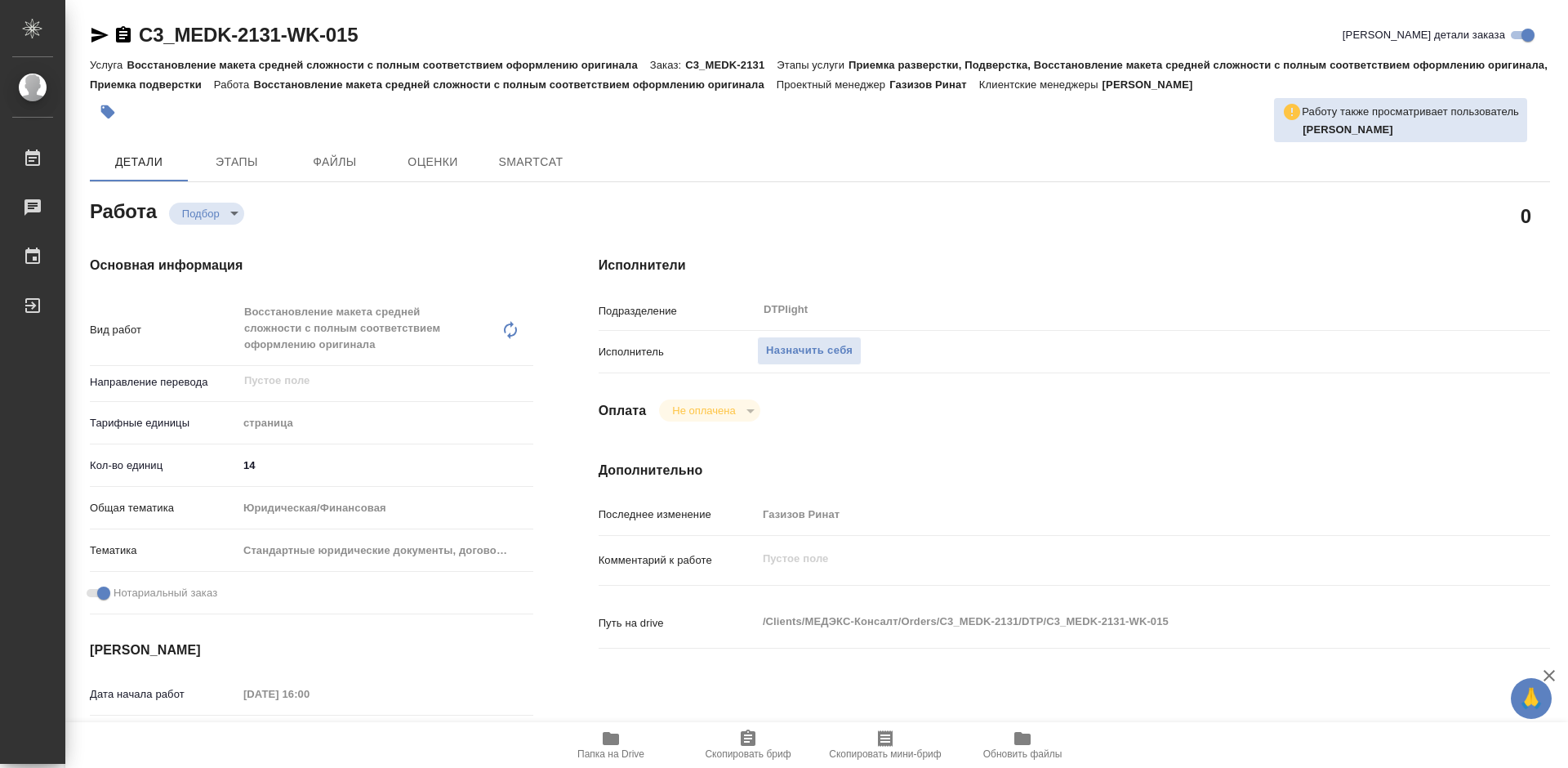
type textarea "x"
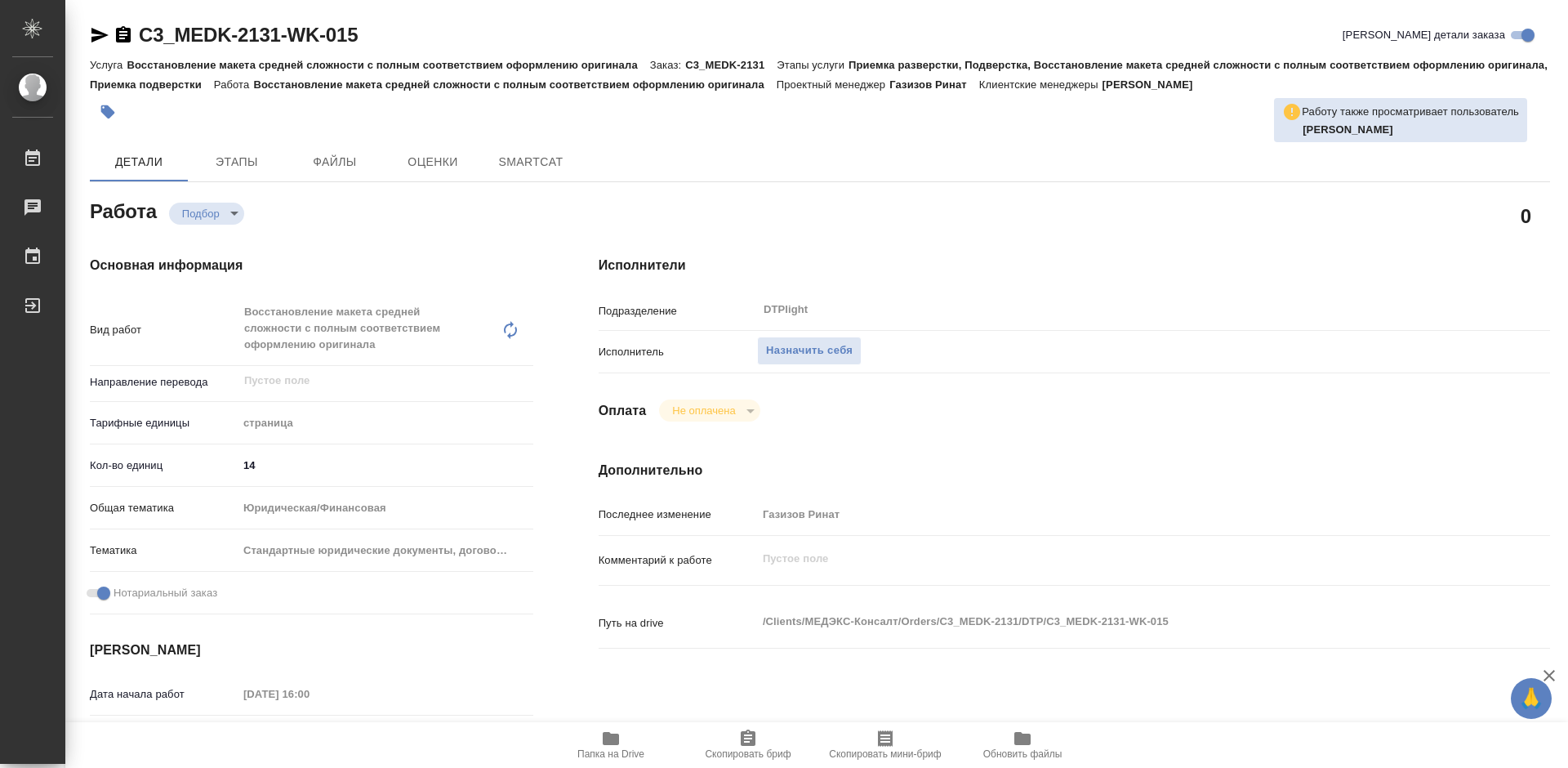
type textarea "x"
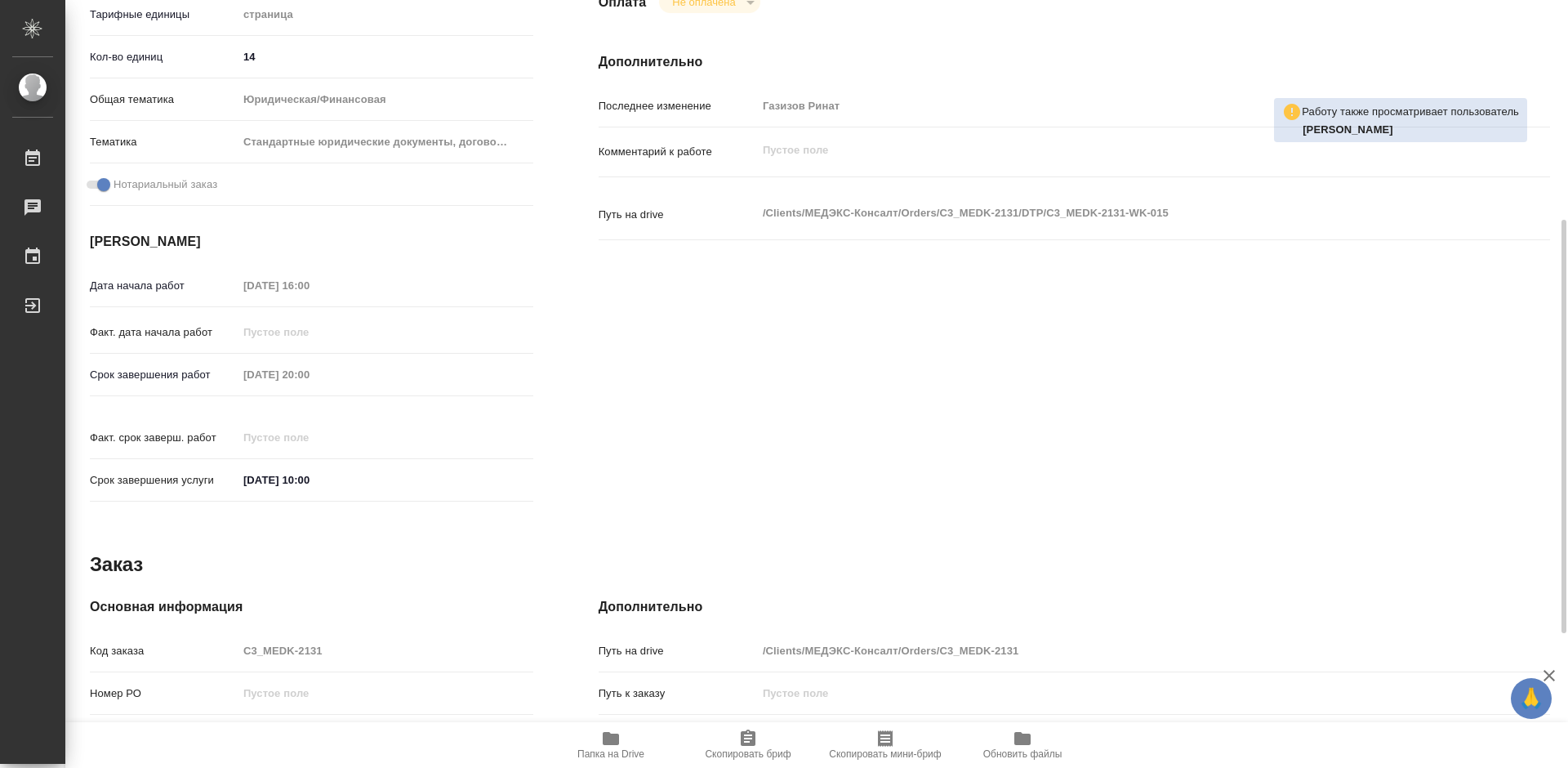
type textarea "x"
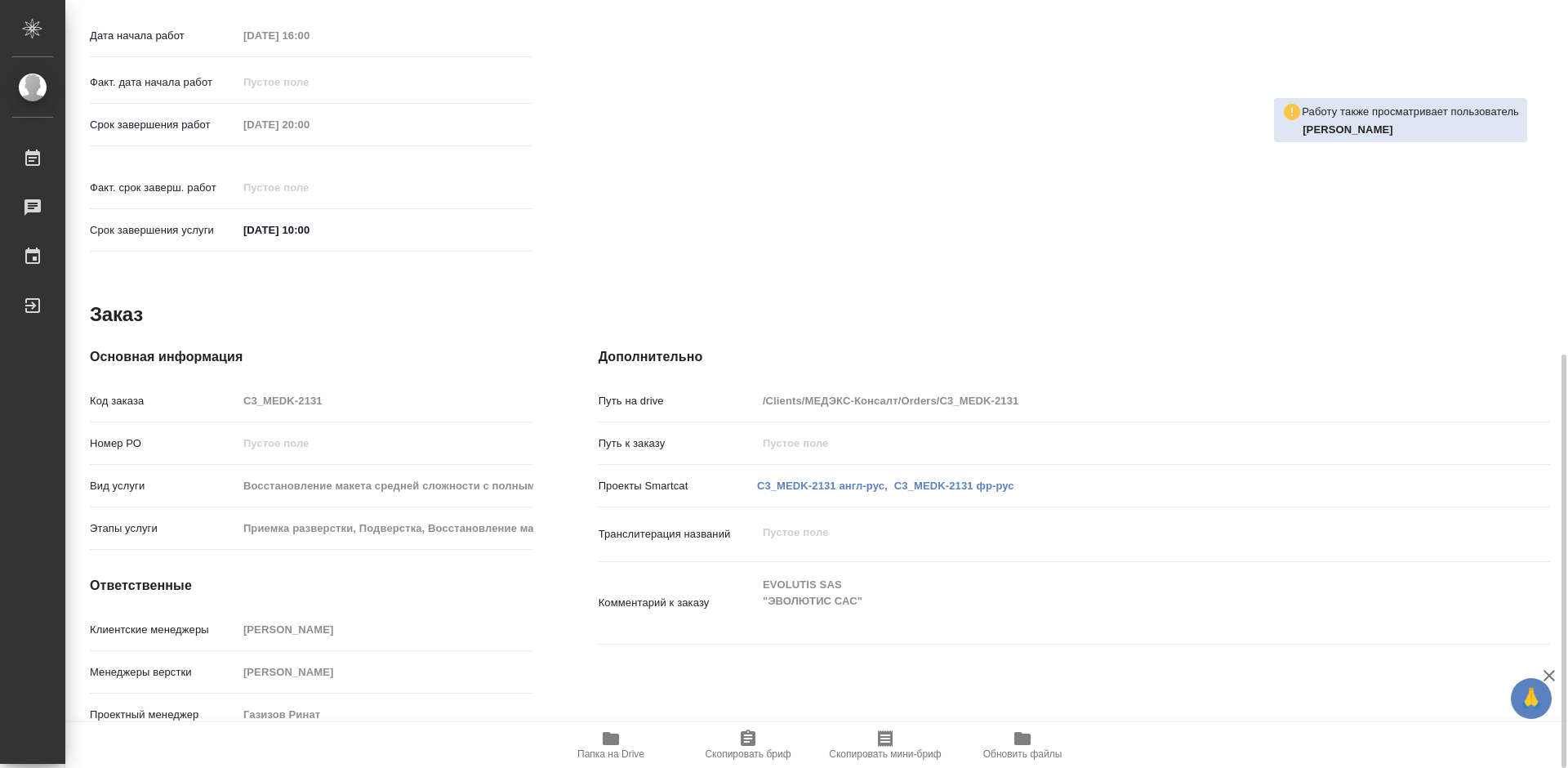
type textarea "x"
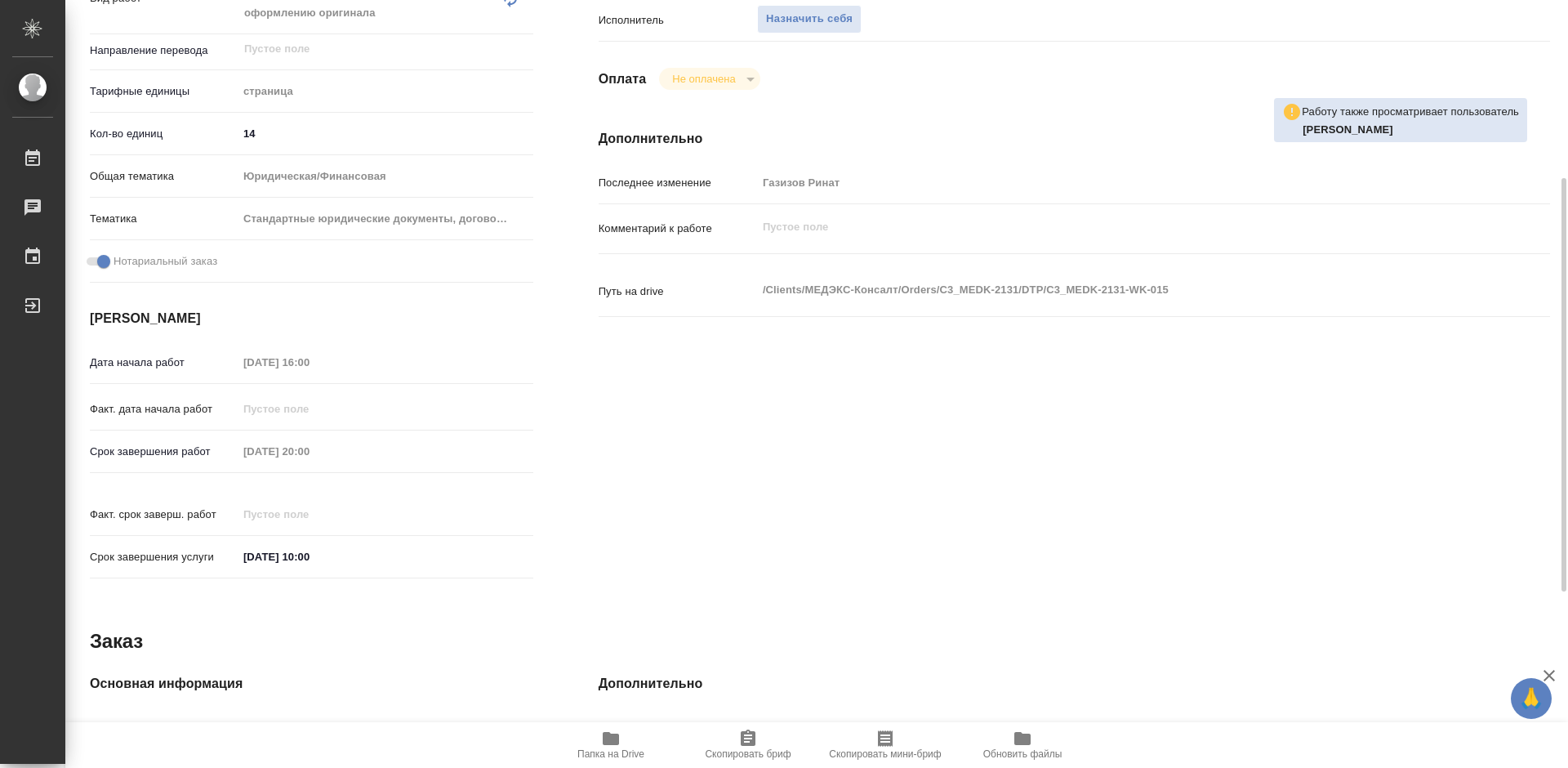
scroll to position [659, 0]
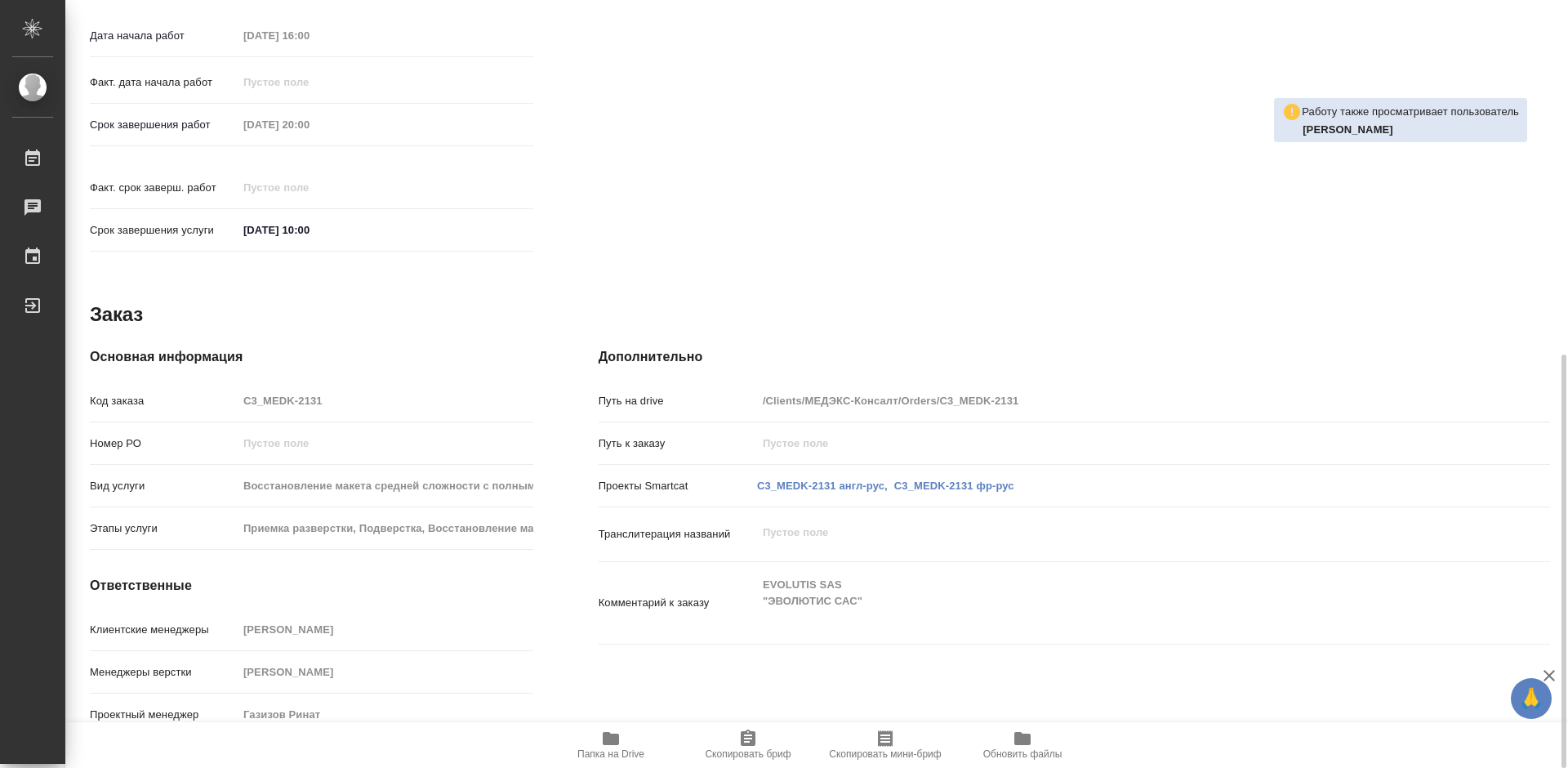
click at [630, 743] on span "Папка на Drive" at bounding box center [611, 745] width 118 height 31
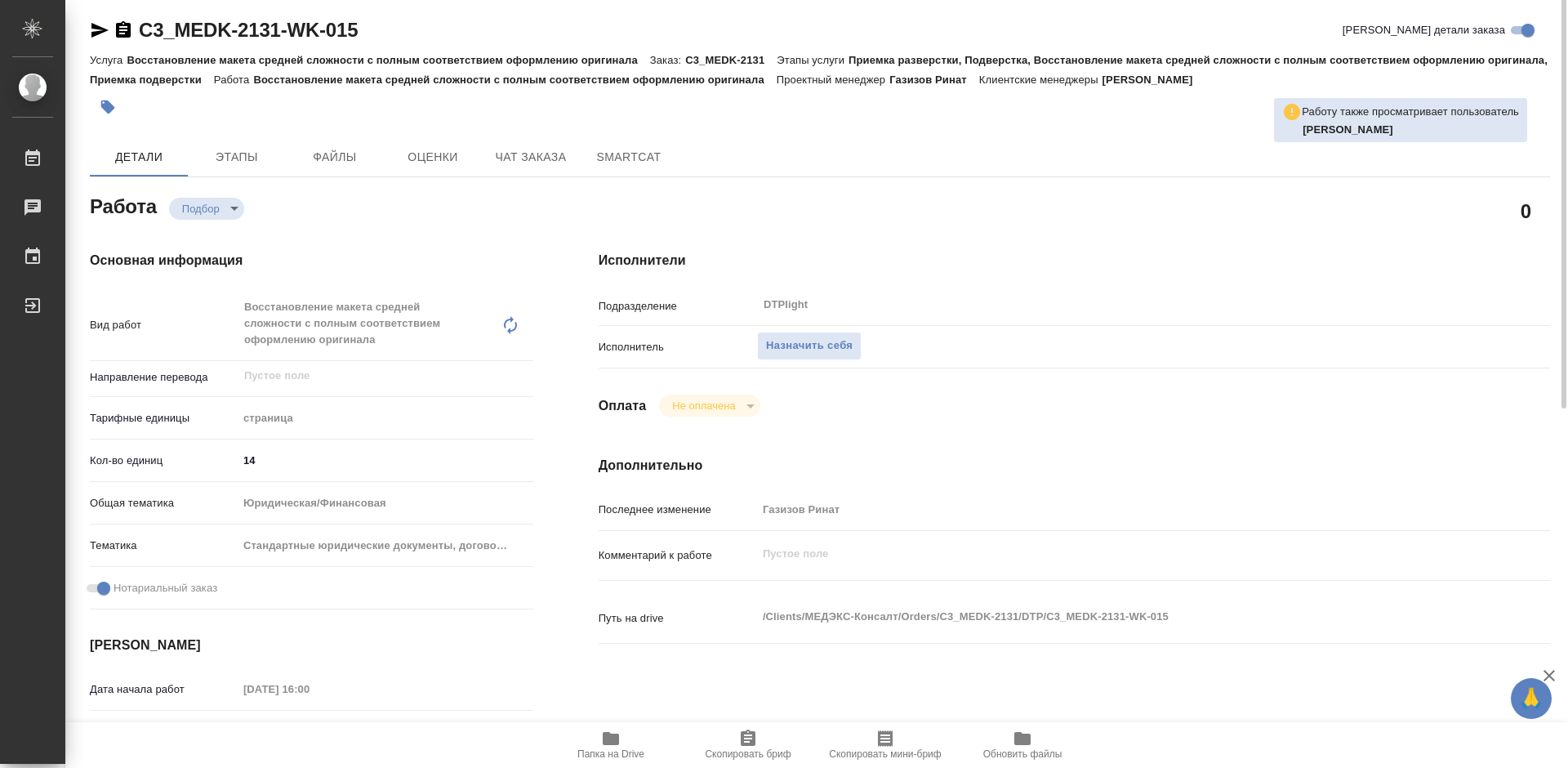
scroll to position [0, 0]
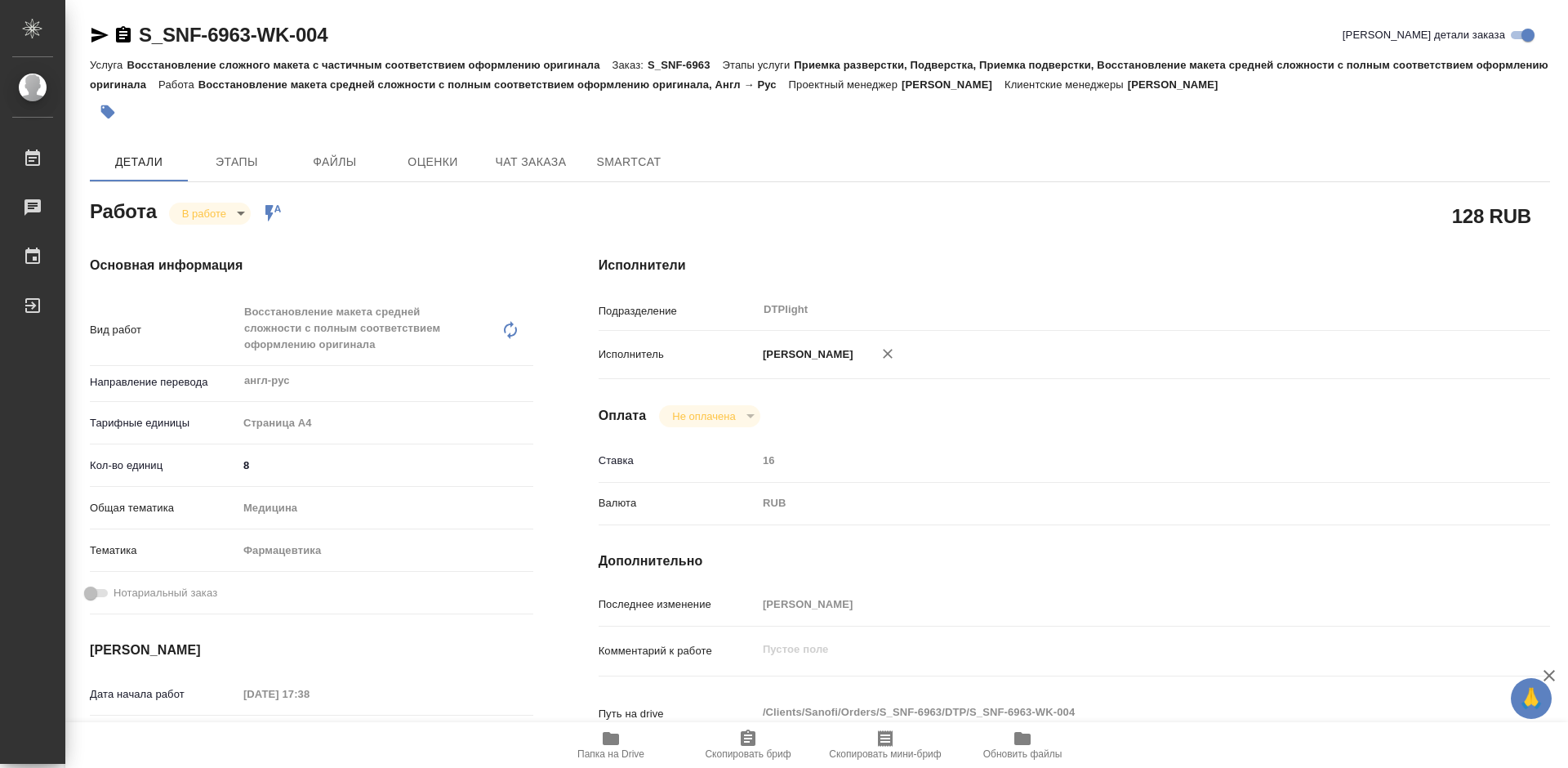
scroll to position [164, 0]
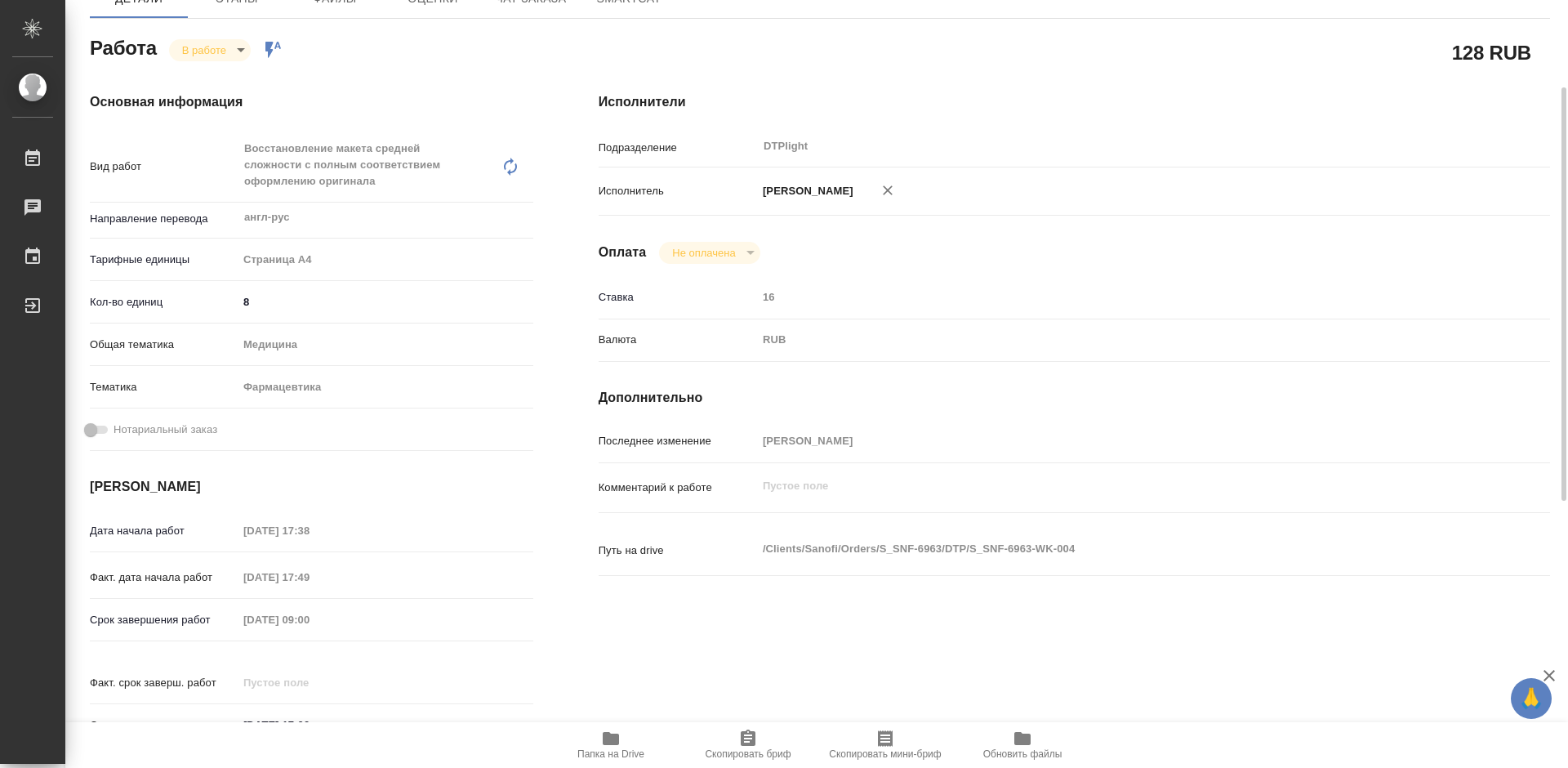
click at [600, 737] on span "Папка на Drive" at bounding box center [611, 745] width 118 height 31
